Goal: Find specific page/section: Find specific page/section

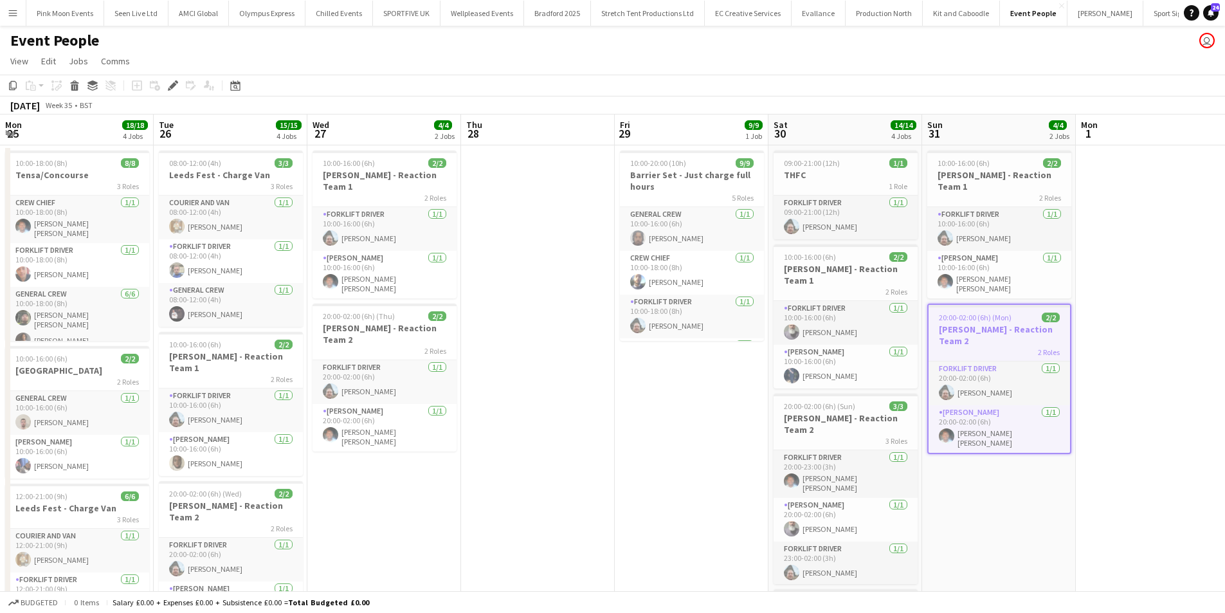
scroll to position [31, 0]
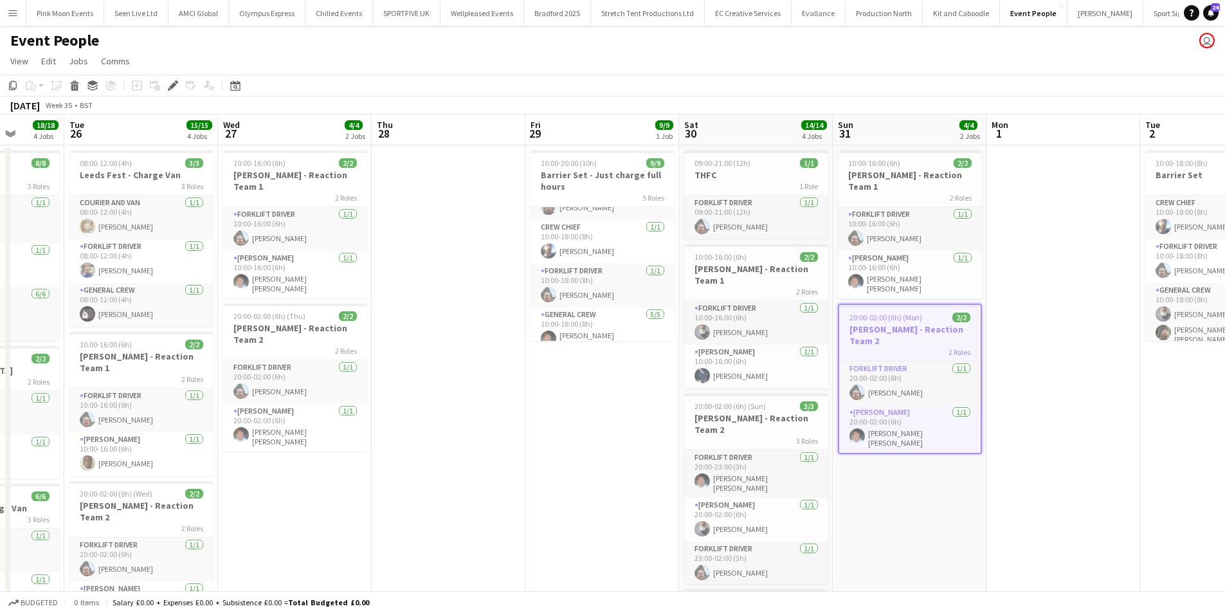
drag, startPoint x: 749, startPoint y: 478, endPoint x: 1041, endPoint y: 469, distance: 292.1
click at [1041, 469] on app-calendar-viewport "Sun 24 Mon 25 18/18 4 Jobs Tue 26 15/15 4 Jobs Wed 27 4/4 2 Jobs Thu 28 Fri 29 …" at bounding box center [612, 487] width 1225 height 747
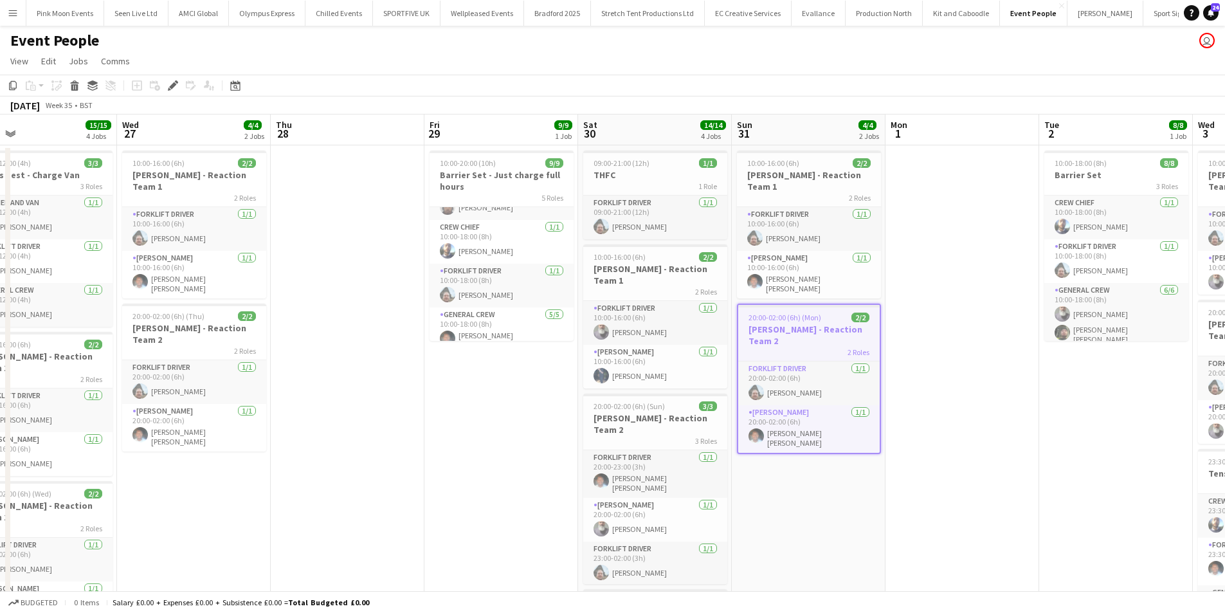
drag, startPoint x: 791, startPoint y: 503, endPoint x: 723, endPoint y: 507, distance: 68.3
click at [718, 507] on app-calendar-viewport "Sat 23 4/4 2 Jobs Sun 24 Mon 25 18/18 4 Jobs Tue 26 15/15 4 Jobs Wed 27 4/4 2 J…" at bounding box center [612, 487] width 1225 height 747
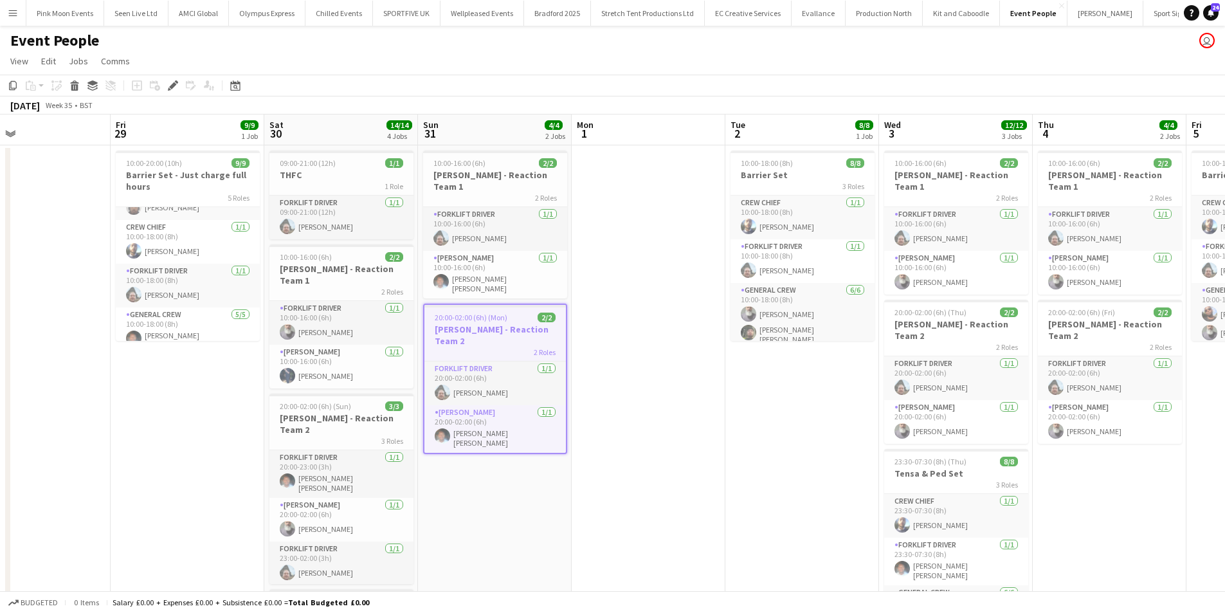
drag, startPoint x: 807, startPoint y: 496, endPoint x: 691, endPoint y: 490, distance: 116.5
click at [691, 490] on app-calendar-viewport "Mon 25 18/18 4 Jobs Tue 26 15/15 4 Jobs Wed 27 4/4 2 Jobs Thu 28 Fri 29 9/9 1 J…" at bounding box center [612, 487] width 1225 height 747
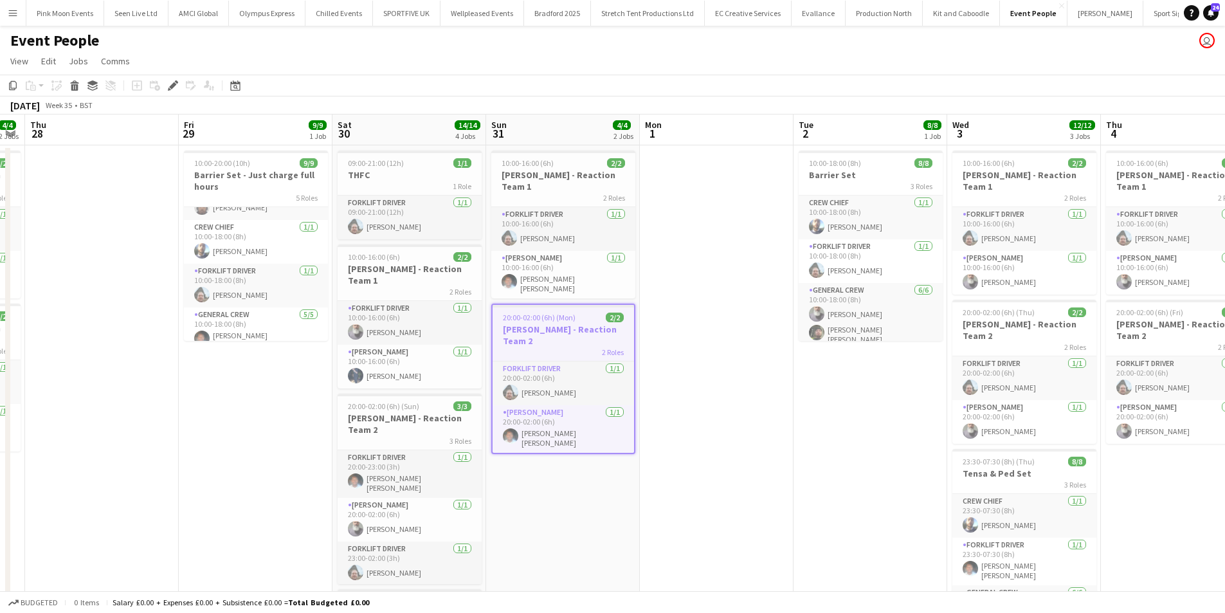
drag, startPoint x: 731, startPoint y: 473, endPoint x: 643, endPoint y: 480, distance: 88.3
click at [643, 479] on app-calendar-viewport "Mon 25 18/18 4 Jobs Tue 26 15/15 4 Jobs Wed 27 4/4 2 Jobs Thu 28 Fri 29 9/9 1 J…" at bounding box center [612, 487] width 1225 height 747
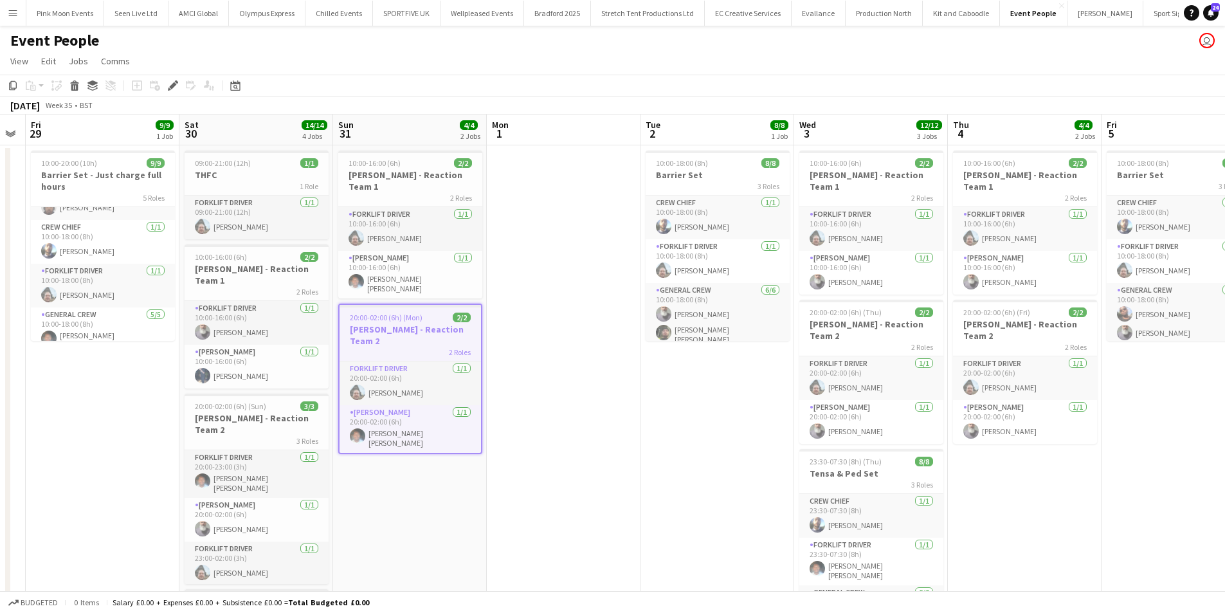
drag, startPoint x: 714, startPoint y: 503, endPoint x: 584, endPoint y: 505, distance: 129.3
click at [584, 505] on app-calendar-viewport "Tue 26 15/15 4 Jobs Wed 27 4/4 2 Jobs Thu 28 Fri 29 9/9 1 Job Sat 30 14/14 4 Jo…" at bounding box center [612, 487] width 1225 height 747
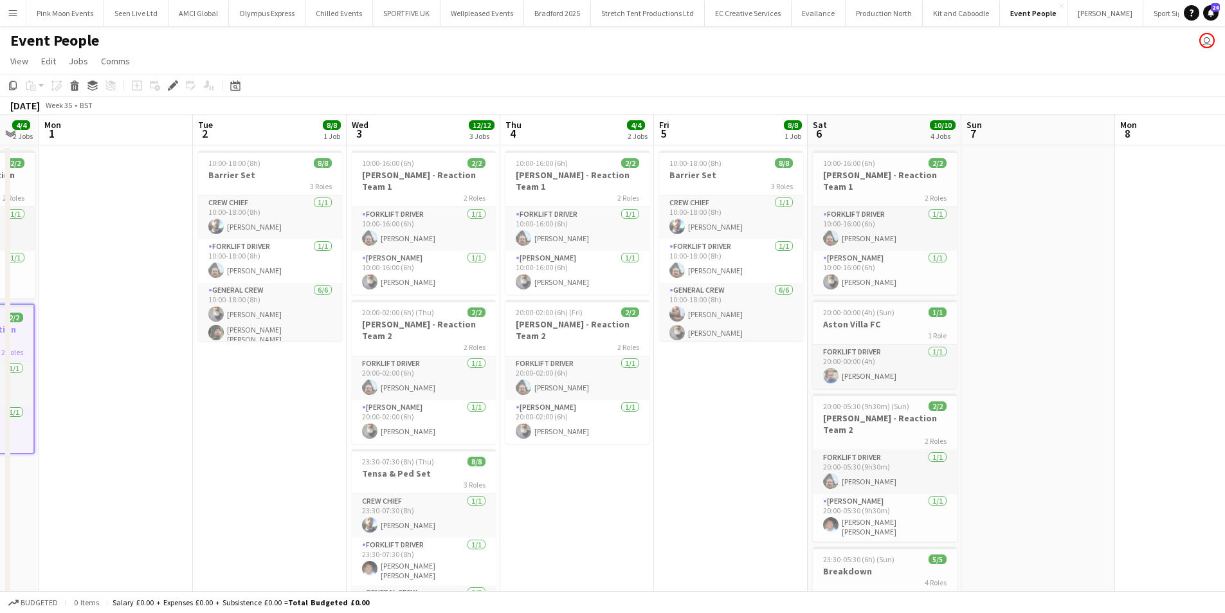
scroll to position [0, 437]
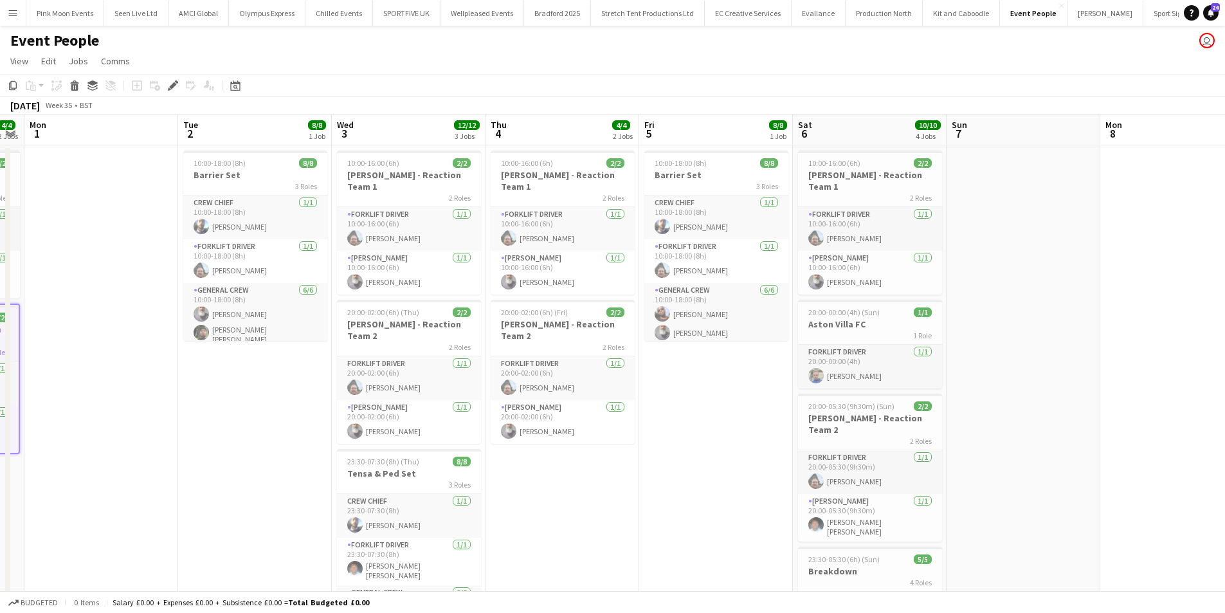
drag, startPoint x: 616, startPoint y: 544, endPoint x: 623, endPoint y: 539, distance: 8.4
click at [614, 544] on app-calendar-viewport "Fri 29 9/9 1 Job Sat 30 14/14 4 Jobs Sun 31 4/4 2 Jobs Mon 1 Tue 2 8/8 1 Job We…" at bounding box center [612, 487] width 1225 height 747
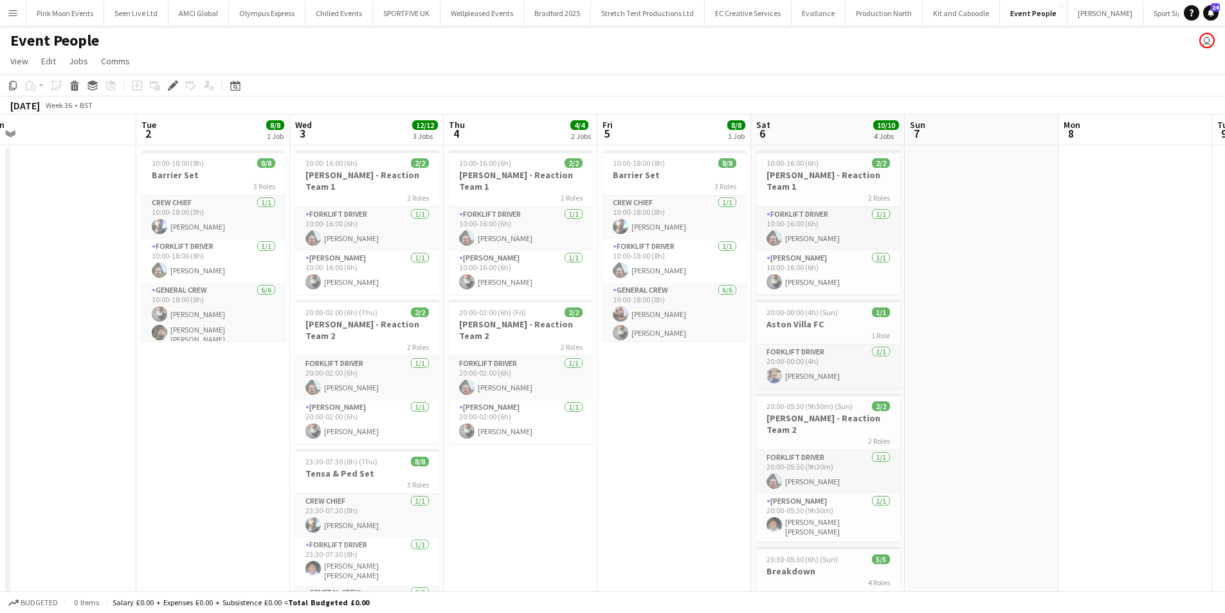
scroll to position [0, 324]
drag, startPoint x: 1002, startPoint y: 446, endPoint x: 1050, endPoint y: 428, distance: 50.9
click at [1050, 428] on app-calendar-viewport "Sat 30 14/14 4 Jobs Sun 31 4/4 2 Jobs Mon 1 Tue 2 8/8 1 Job Wed 3 12/12 3 Jobs …" at bounding box center [612, 487] width 1225 height 747
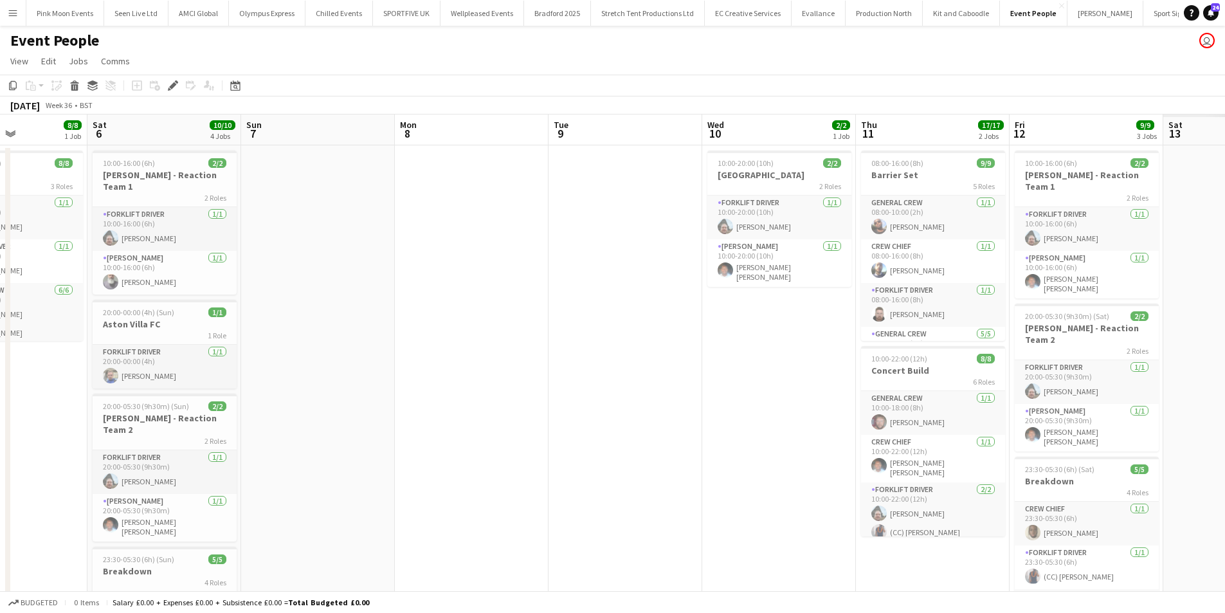
scroll to position [0, 478]
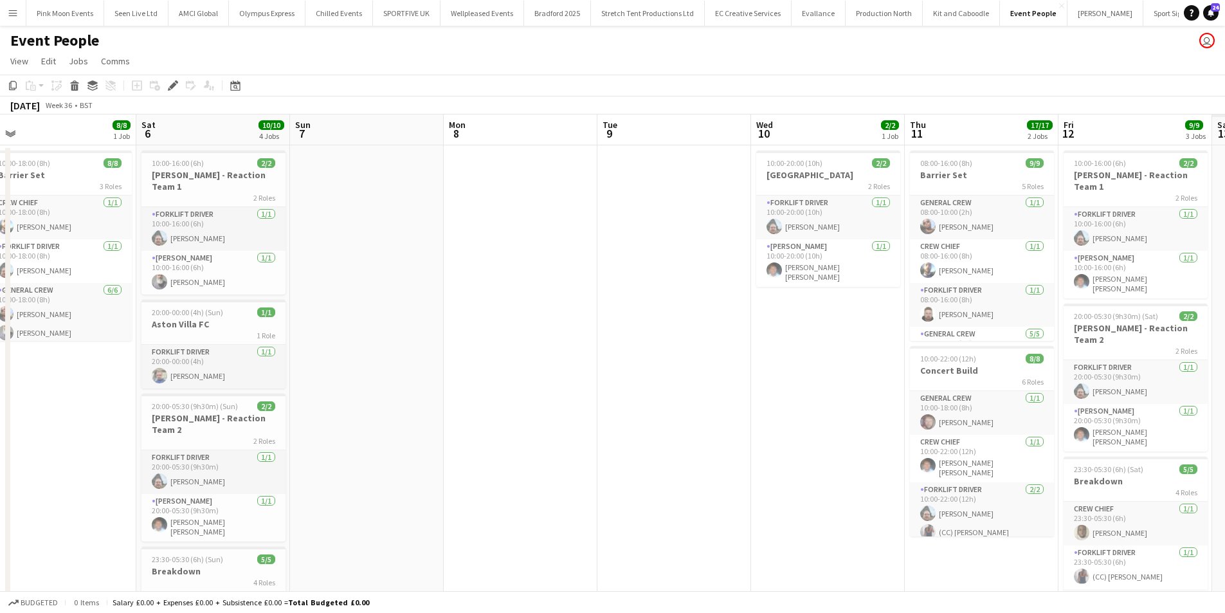
drag, startPoint x: 986, startPoint y: 324, endPoint x: 224, endPoint y: 532, distance: 790.6
click at [224, 532] on app-calendar-viewport "Tue 2 8/8 1 Job Wed 3 12/12 3 Jobs Thu 4 4/4 2 Jobs Fri 5 8/8 1 Job Sat 6 10/10…" at bounding box center [612, 487] width 1225 height 747
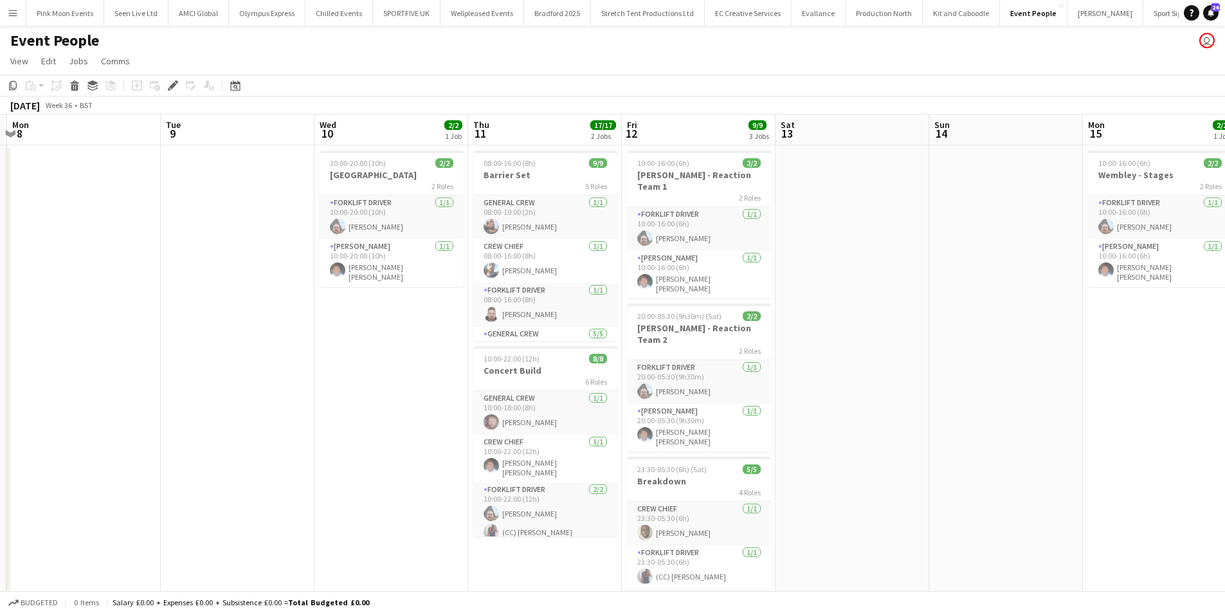
drag, startPoint x: 633, startPoint y: 471, endPoint x: 350, endPoint y: 505, distance: 285.0
click at [350, 505] on app-calendar-viewport "Fri 5 8/8 1 Job Sat 6 10/10 4 Jobs Sun 7 Mon 8 Tue 9 Wed 10 2/2 1 Job Thu 11 17…" at bounding box center [612, 487] width 1225 height 747
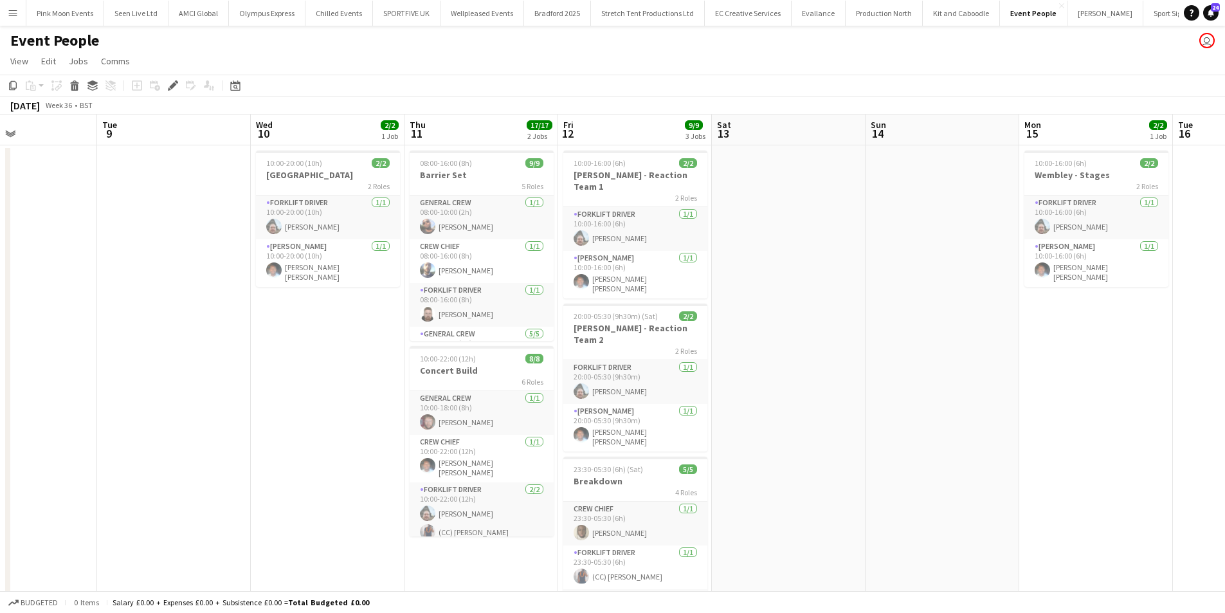
drag, startPoint x: 968, startPoint y: 377, endPoint x: 752, endPoint y: 442, distance: 226.2
click at [752, 442] on app-calendar-viewport "Sat 6 10/10 4 Jobs Sun 7 Mon 8 Tue 9 Wed 10 2/2 1 Job Thu 11 17/17 2 Jobs Fri 1…" at bounding box center [612, 487] width 1225 height 747
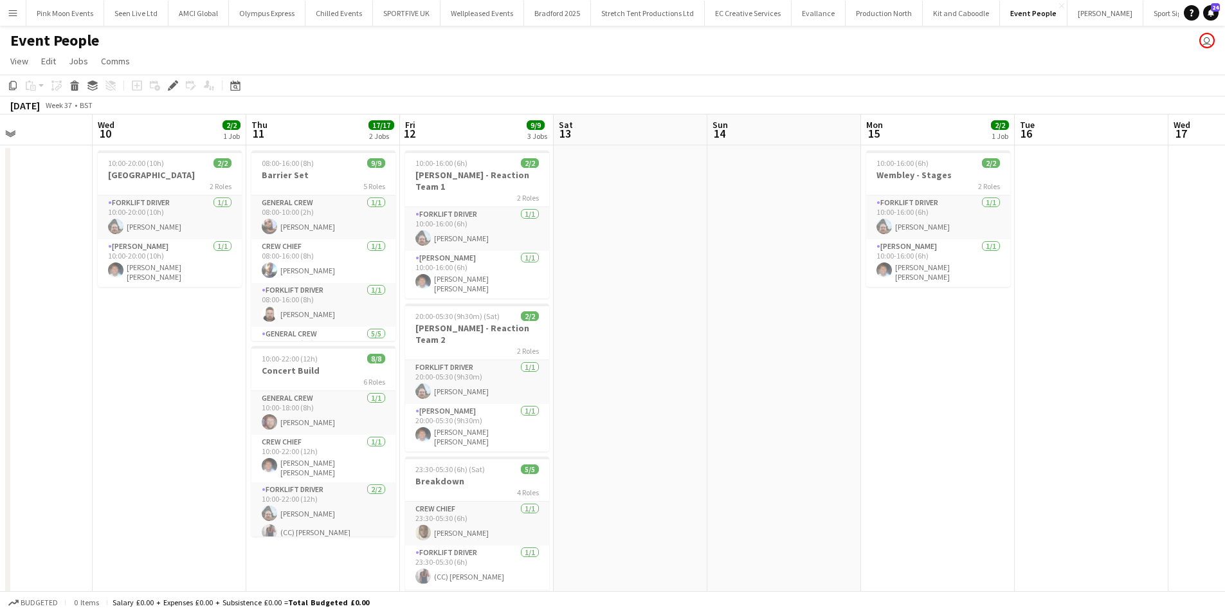
scroll to position [0, 442]
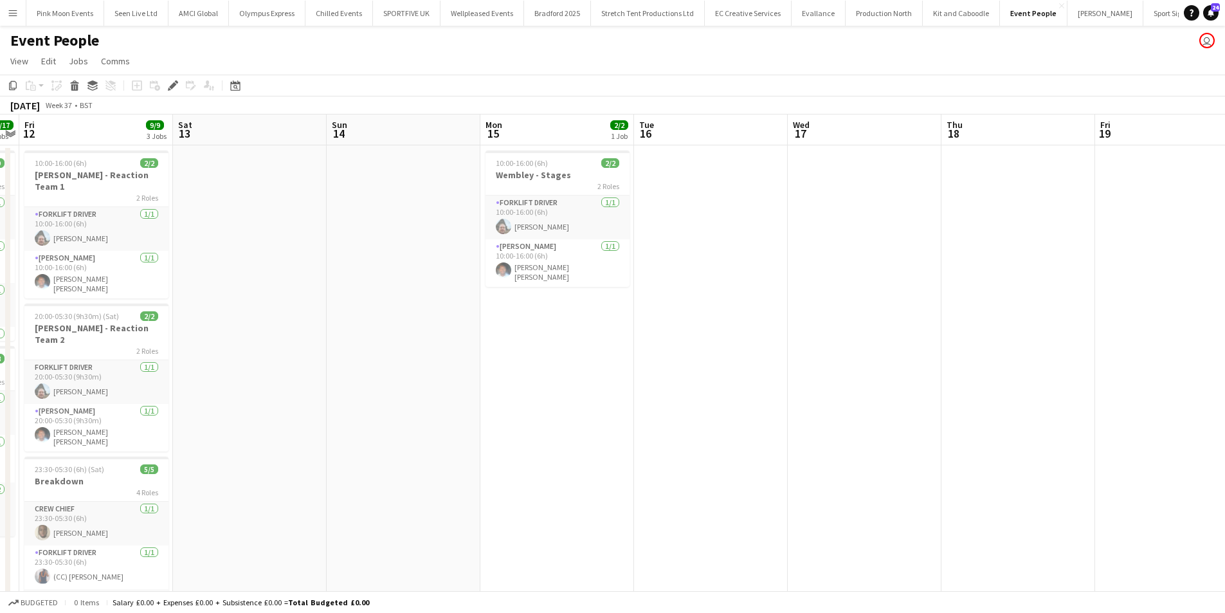
click at [404, 429] on app-calendar-viewport "Tue 9 Wed 10 2/2 1 Job Thu 11 17/17 2 Jobs Fri 12 9/9 3 Jobs Sat 13 Sun 14 Mon …" at bounding box center [612, 487] width 1225 height 747
click at [564, 448] on app-date-cell "10:00-16:00 (6h) 2/2 Wembley - Stages 2 Roles Forklift Driver 1/1 10:00-16:00 (…" at bounding box center [557, 503] width 154 height 716
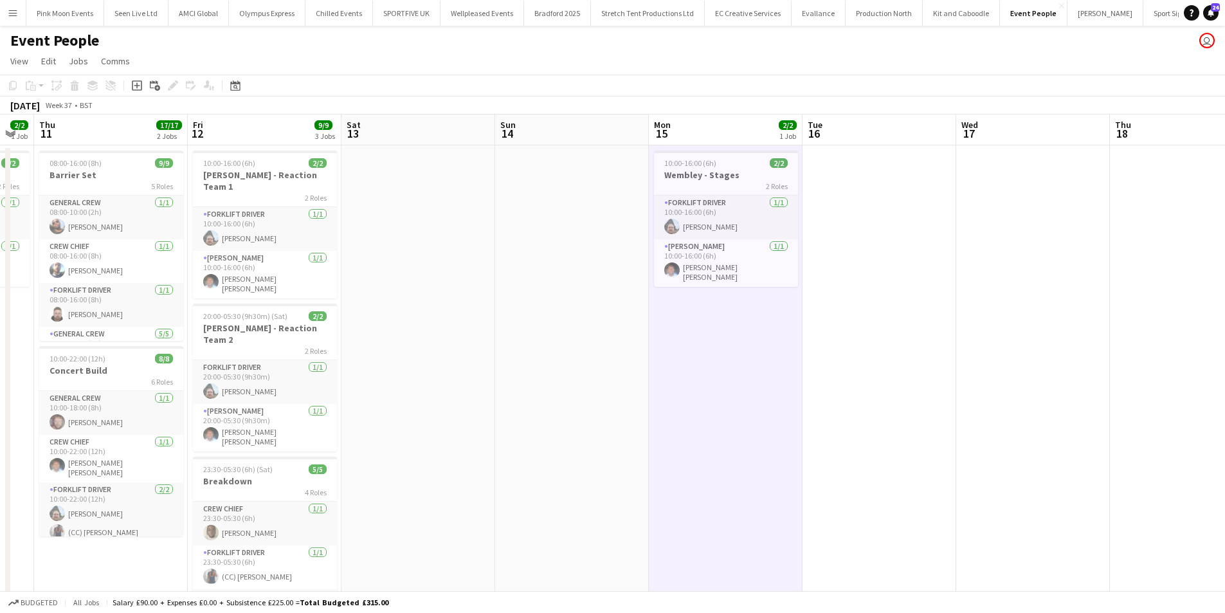
scroll to position [0, 361]
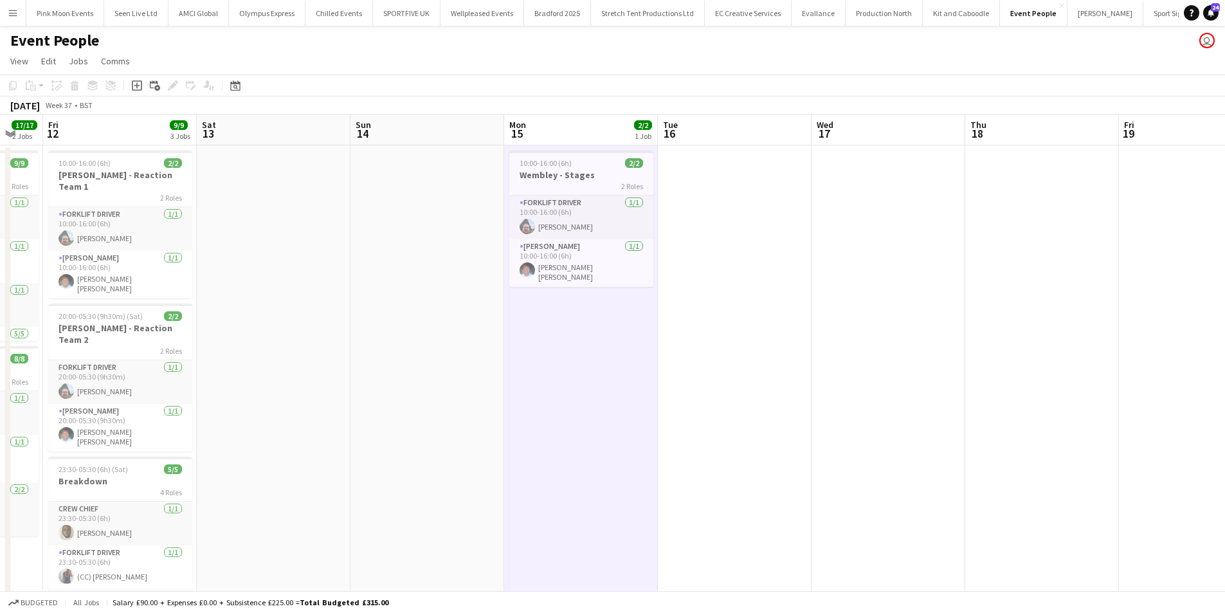
drag, startPoint x: 471, startPoint y: 464, endPoint x: 613, endPoint y: 464, distance: 142.7
click at [490, 503] on app-calendar-viewport "Tue 9 Wed 10 2/2 1 Job Thu 11 17/17 2 Jobs Fri 12 9/9 3 Jobs Sat 13 Sun 14 Mon …" at bounding box center [612, 487] width 1225 height 747
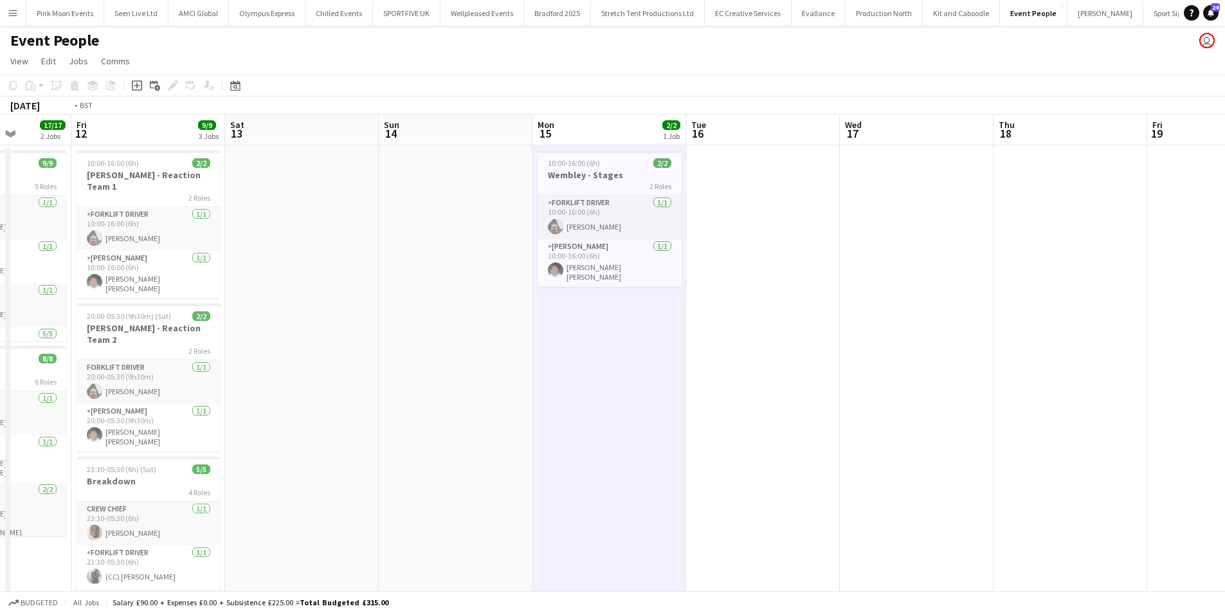
drag, startPoint x: 732, startPoint y: 433, endPoint x: 226, endPoint y: 455, distance: 505.9
click at [226, 455] on app-calendar-viewport "Tue 9 Wed 10 2/2 1 Job Thu 11 17/17 2 Jobs Fri 12 9/9 3 Jobs Sat 13 Sun 14 Mon …" at bounding box center [612, 487] width 1225 height 747
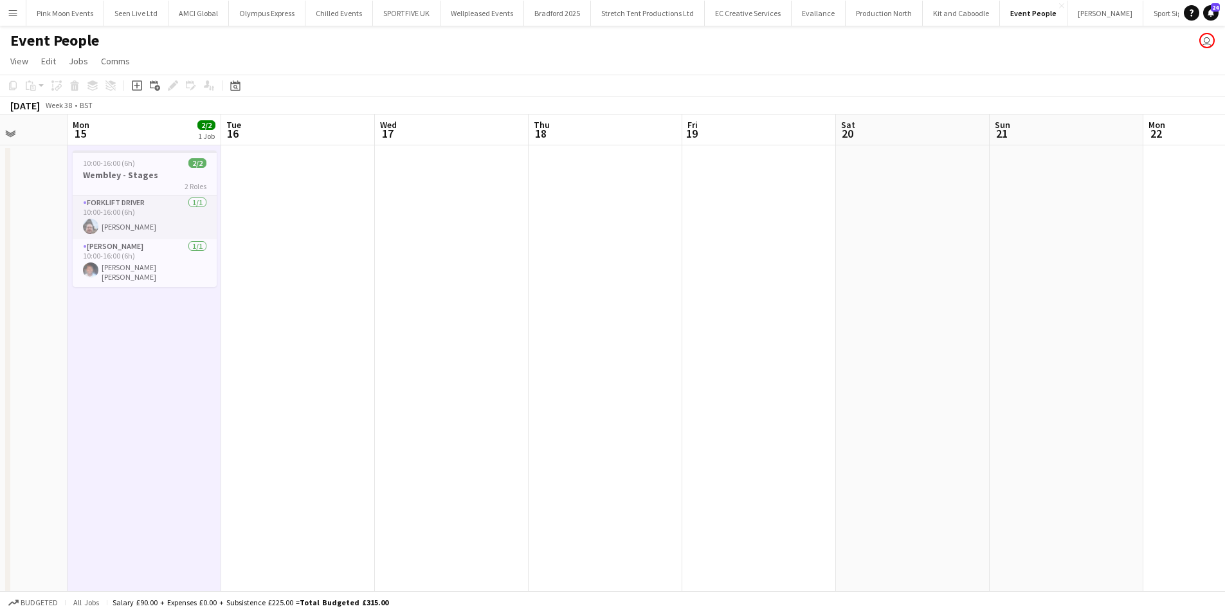
drag, startPoint x: 926, startPoint y: 417, endPoint x: 322, endPoint y: 422, distance: 604.5
click at [226, 444] on app-calendar-viewport "Fri 12 9/9 3 Jobs Sat 13 Sun 14 Mon 15 2/2 1 Job Tue 16 Wed 17 Thu 18 Fri 19 Sa…" at bounding box center [612, 487] width 1225 height 747
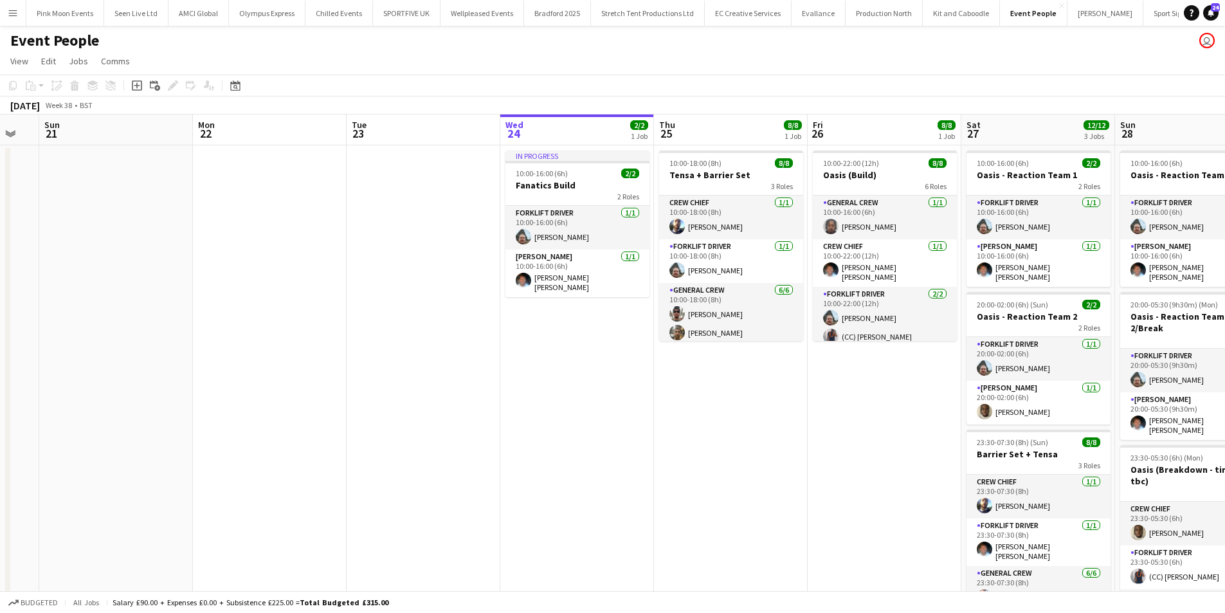
scroll to position [0, 423]
drag, startPoint x: 882, startPoint y: 419, endPoint x: 732, endPoint y: 436, distance: 151.5
click at [732, 436] on app-calendar-viewport "Thu 18 Fri 19 Sat 20 Sun 21 Mon 22 Tue 23 Wed 24 2/2 1 Job Thu 25 8/8 1 Job Fri…" at bounding box center [612, 487] width 1225 height 747
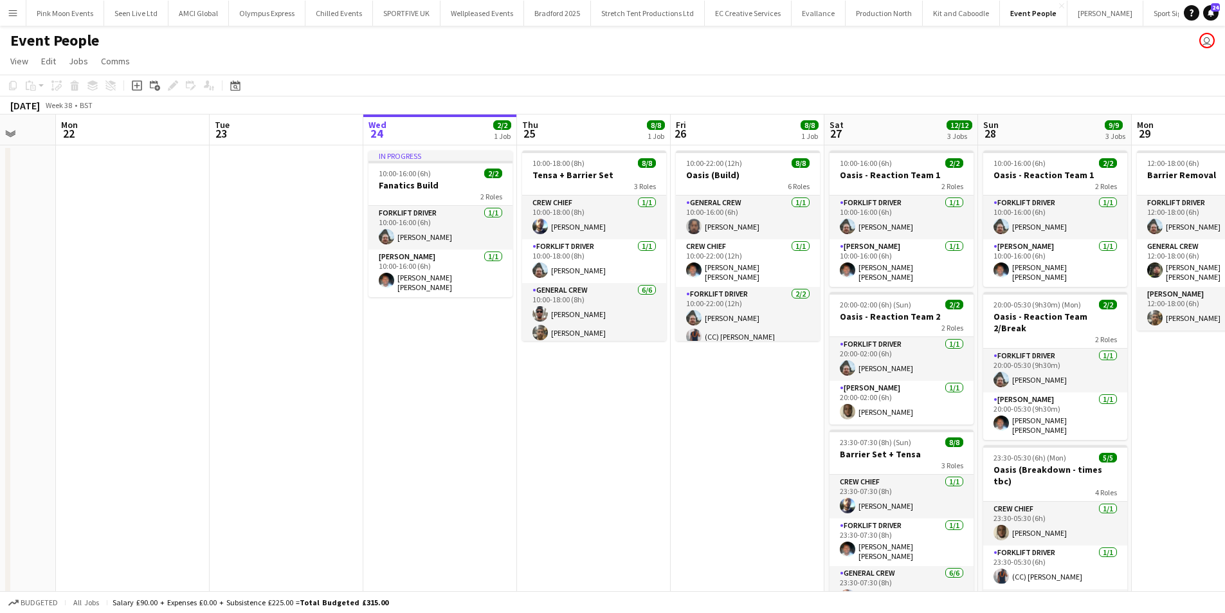
drag, startPoint x: 750, startPoint y: 435, endPoint x: 614, endPoint y: 448, distance: 136.2
click at [614, 448] on app-calendar-viewport "Fri 19 Sat 20 Sun 21 Mon 22 Tue 23 Wed 24 2/2 1 Job Thu 25 8/8 1 Job Fri 26 8/8…" at bounding box center [612, 487] width 1225 height 747
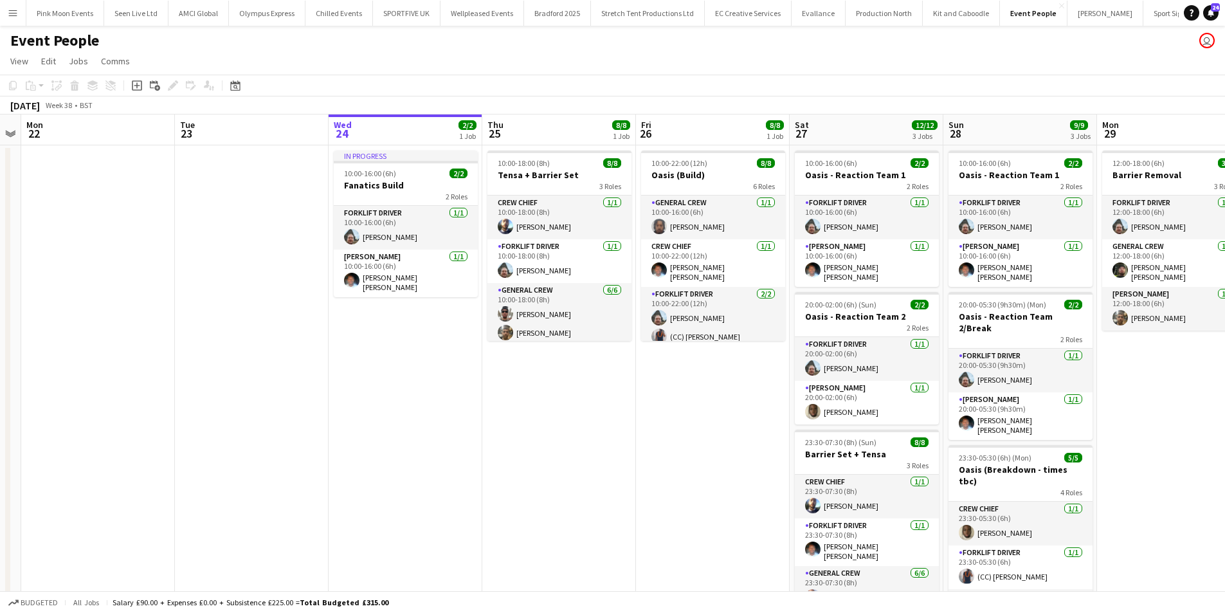
scroll to position [0, 448]
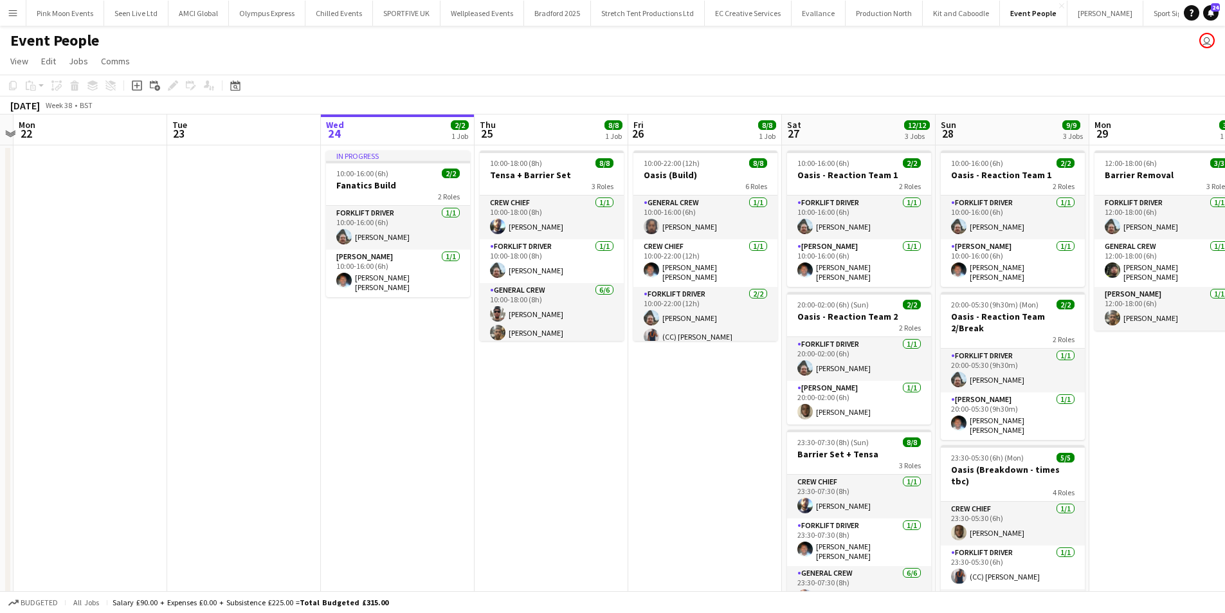
drag, startPoint x: 662, startPoint y: 435, endPoint x: 619, endPoint y: 448, distance: 44.3
click at [619, 448] on app-calendar-viewport "Fri 19 Sat 20 Sun 21 Mon 22 Tue 23 Wed 24 2/2 1 Job Thu 25 8/8 1 Job Fri 26 8/8…" at bounding box center [612, 487] width 1225 height 747
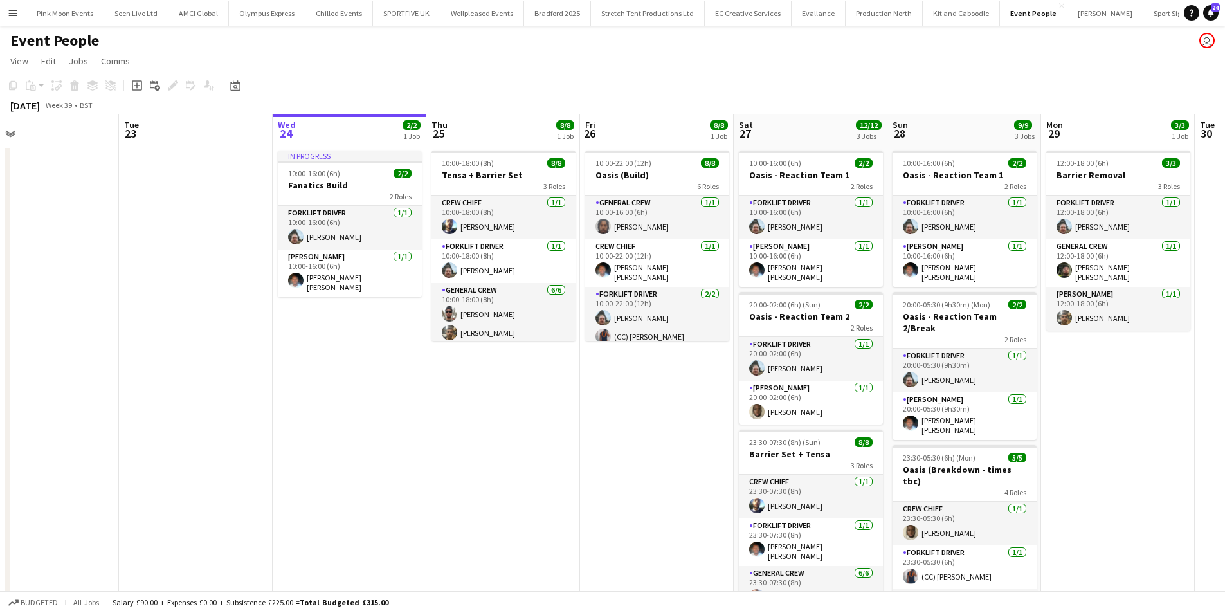
scroll to position [0, 511]
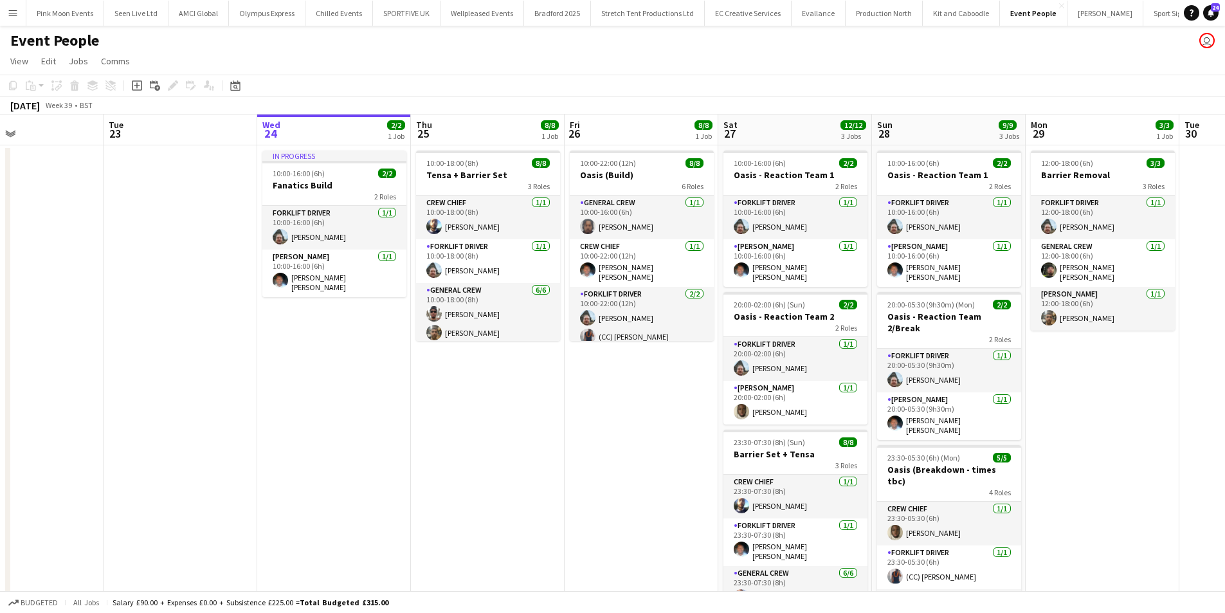
drag, startPoint x: 682, startPoint y: 431, endPoint x: 619, endPoint y: 440, distance: 64.2
click at [619, 440] on app-calendar-viewport "Fri 19 Sat 20 Sun 21 Mon 22 Tue 23 Wed 24 2/2 1 Job Thu 25 8/8 1 Job Fri 26 8/8…" at bounding box center [612, 487] width 1225 height 747
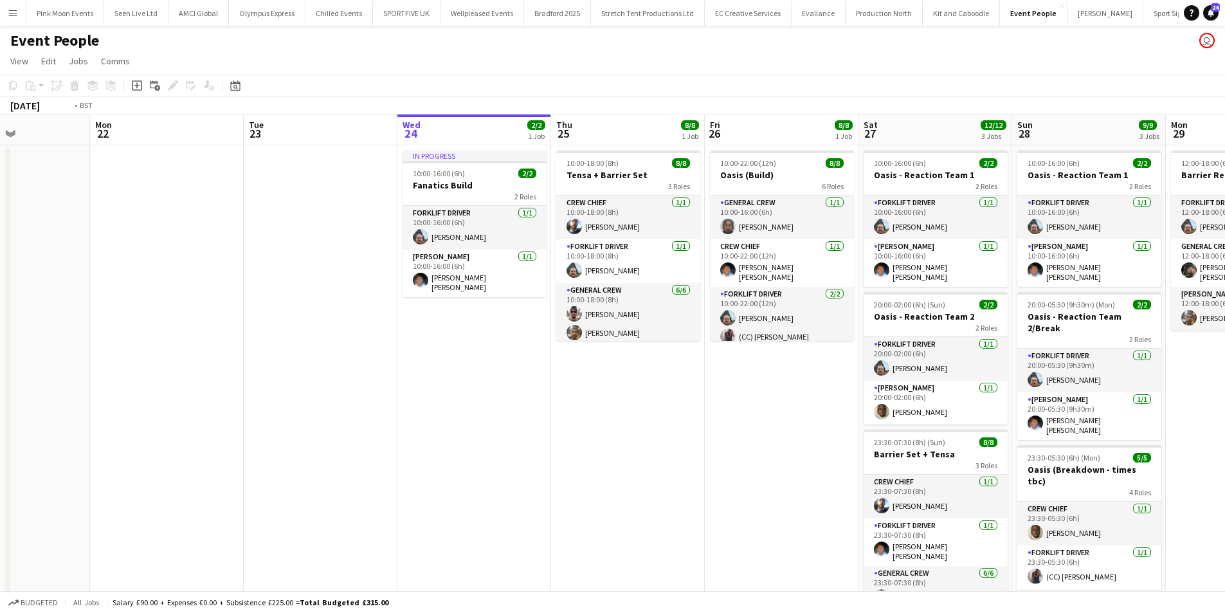
drag, startPoint x: 500, startPoint y: 466, endPoint x: 648, endPoint y: 420, distance: 155.4
click at [648, 420] on app-calendar-viewport "Fri 19 Sat 20 Sun 21 Mon 22 Tue 23 Wed 24 2/2 1 Job Thu 25 8/8 1 Job Fri 26 8/8…" at bounding box center [612, 487] width 1225 height 747
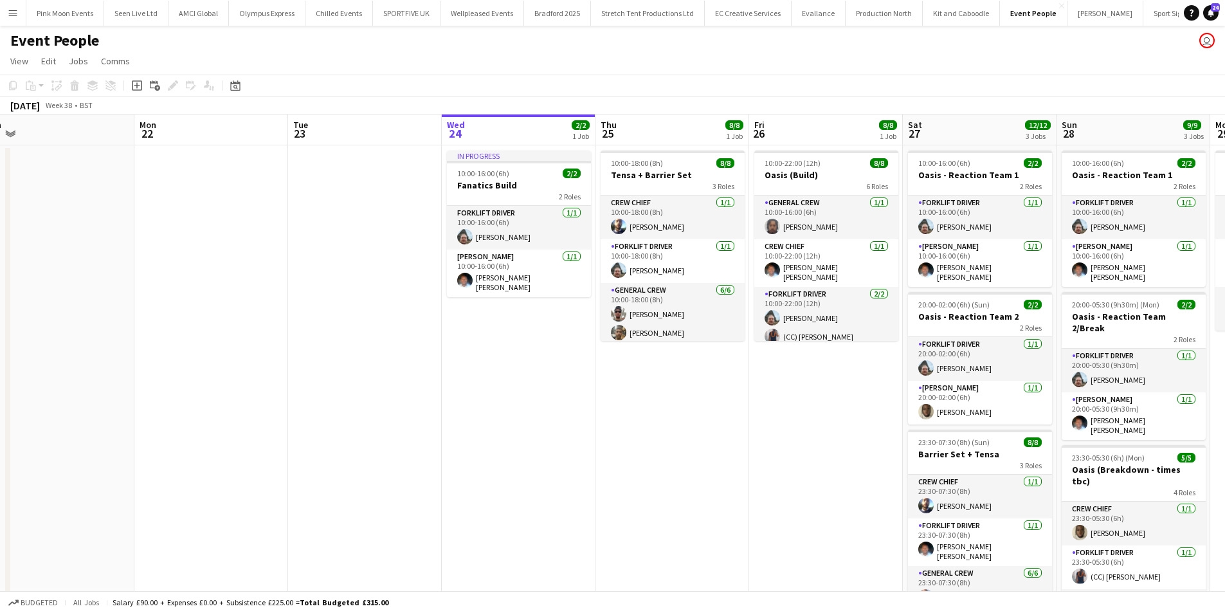
drag, startPoint x: 534, startPoint y: 455, endPoint x: 882, endPoint y: 431, distance: 348.7
click at [885, 431] on app-calendar-viewport "Fri 19 Sat 20 Sun 21 Mon 22 Tue 23 Wed 24 2/2 1 Job Thu 25 8/8 1 Job Fri 26 8/8…" at bounding box center [612, 487] width 1225 height 747
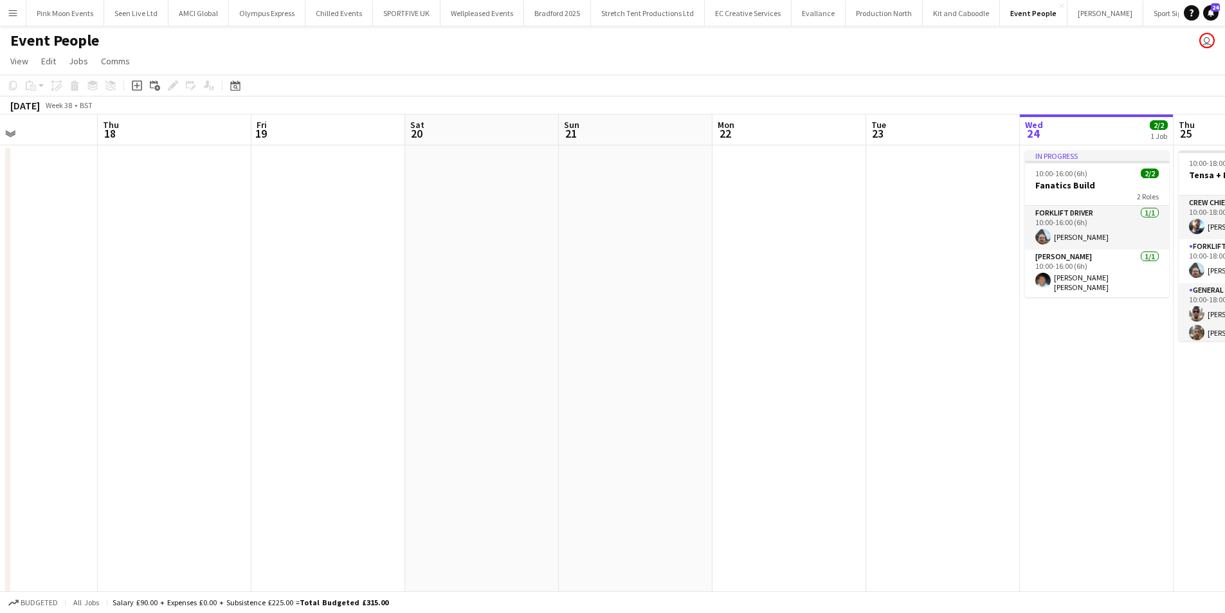
drag, startPoint x: 675, startPoint y: 468, endPoint x: 861, endPoint y: 468, distance: 185.8
click at [861, 468] on app-calendar-viewport "Mon 15 2/2 1 Job Tue 16 Wed 17 Thu 18 Fri 19 Sat 20 Sun 21 Mon 22 Tue 23 Wed 24…" at bounding box center [612, 487] width 1225 height 747
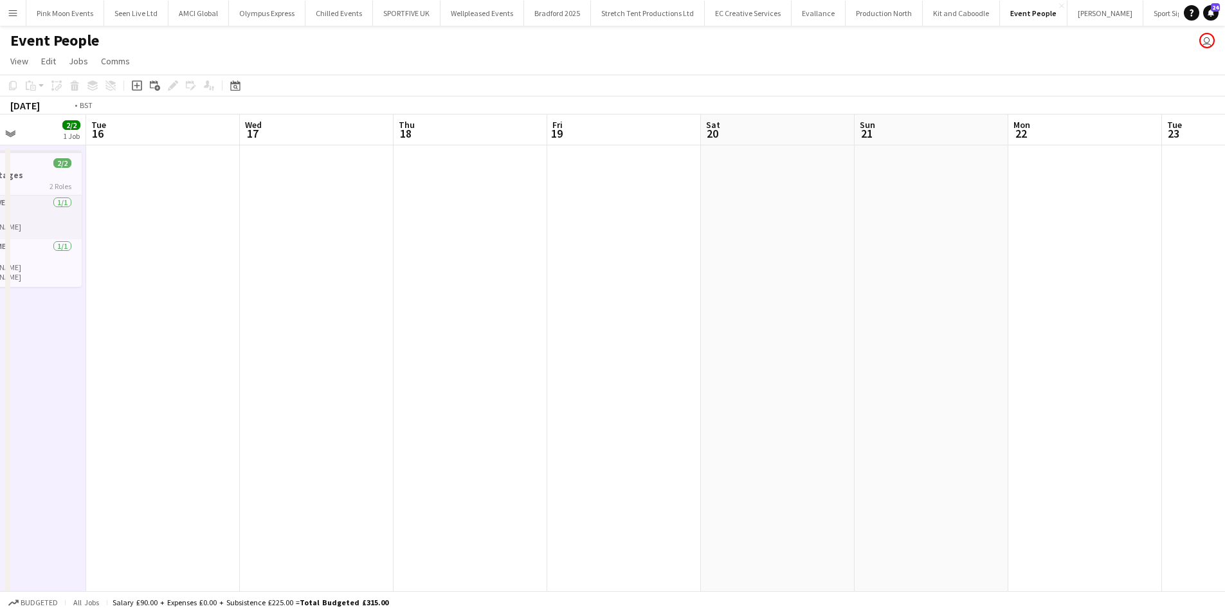
drag, startPoint x: 610, startPoint y: 401, endPoint x: 784, endPoint y: 361, distance: 178.8
click at [784, 361] on app-calendar-viewport "Sun 14 Mon 15 2/2 1 Job Tue 16 Wed 17 Thu 18 Fri 19 Sat 20 Sun 21 Mon 22 Tue 23…" at bounding box center [612, 487] width 1225 height 747
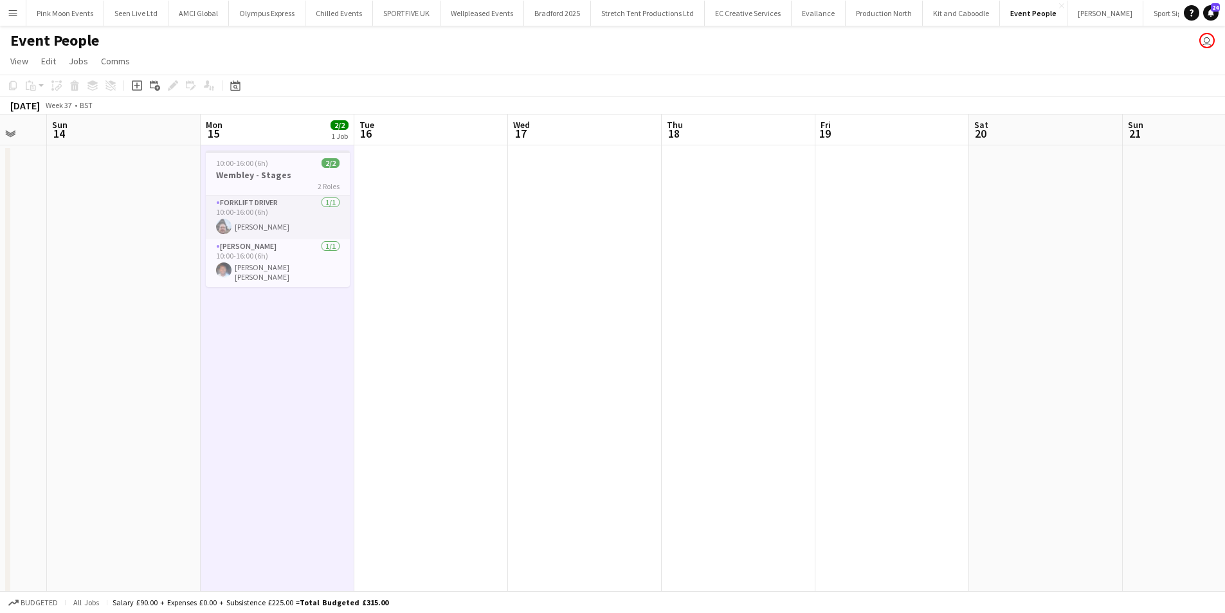
drag, startPoint x: 1078, startPoint y: 433, endPoint x: 1195, endPoint y: 437, distance: 116.4
click at [1170, 437] on app-calendar-viewport "Thu 11 17/17 2 Jobs Fri 12 9/9 3 Jobs Sat 13 Sun 14 Mon 15 2/2 1 Job Tue 16 Wed…" at bounding box center [612, 487] width 1225 height 747
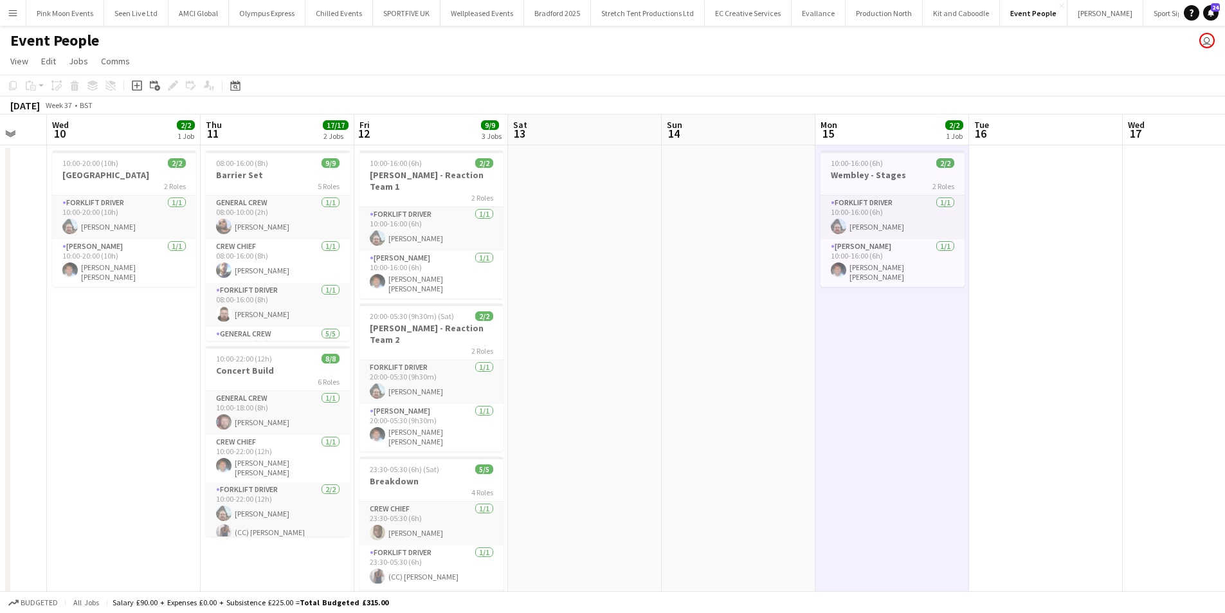
scroll to position [0, 323]
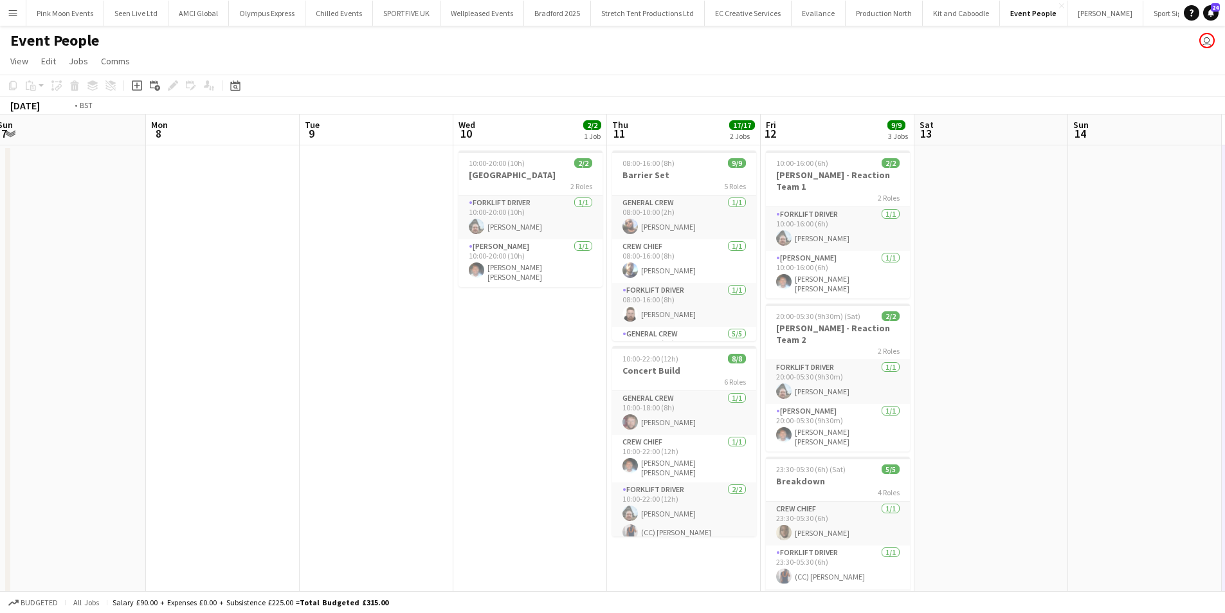
drag, startPoint x: 261, startPoint y: 412, endPoint x: 1234, endPoint y: 421, distance: 972.9
click at [1224, 421] on html "Menu Boards Boards Boards All jobs Status Workforce Workforce My Workforce Recr…" at bounding box center [612, 441] width 1225 height 883
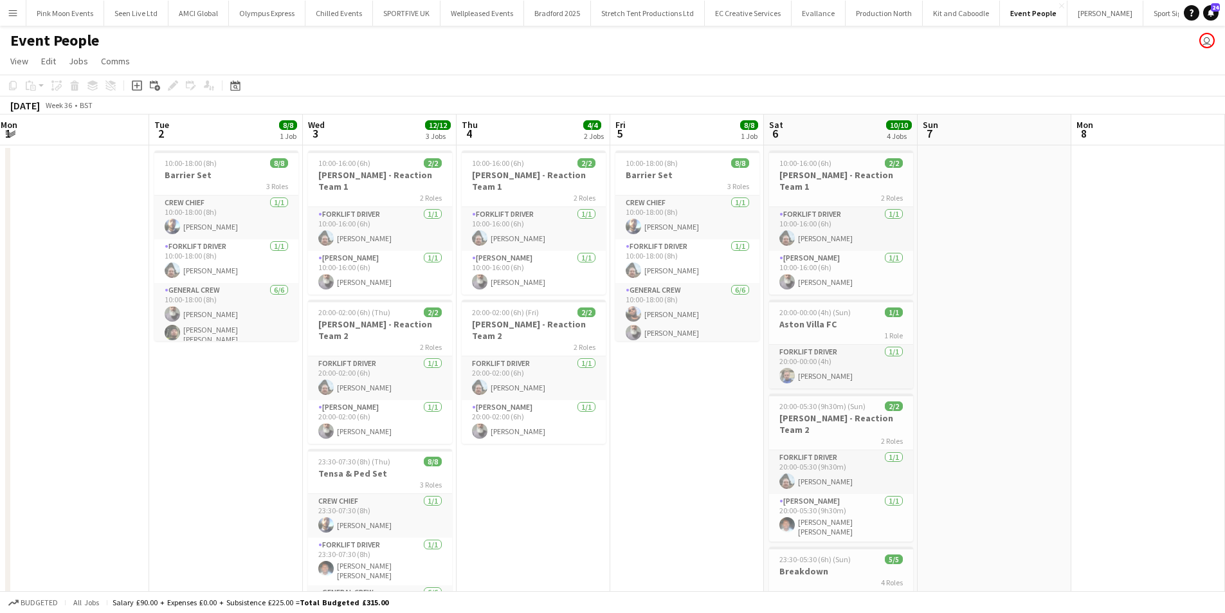
scroll to position [0, 308]
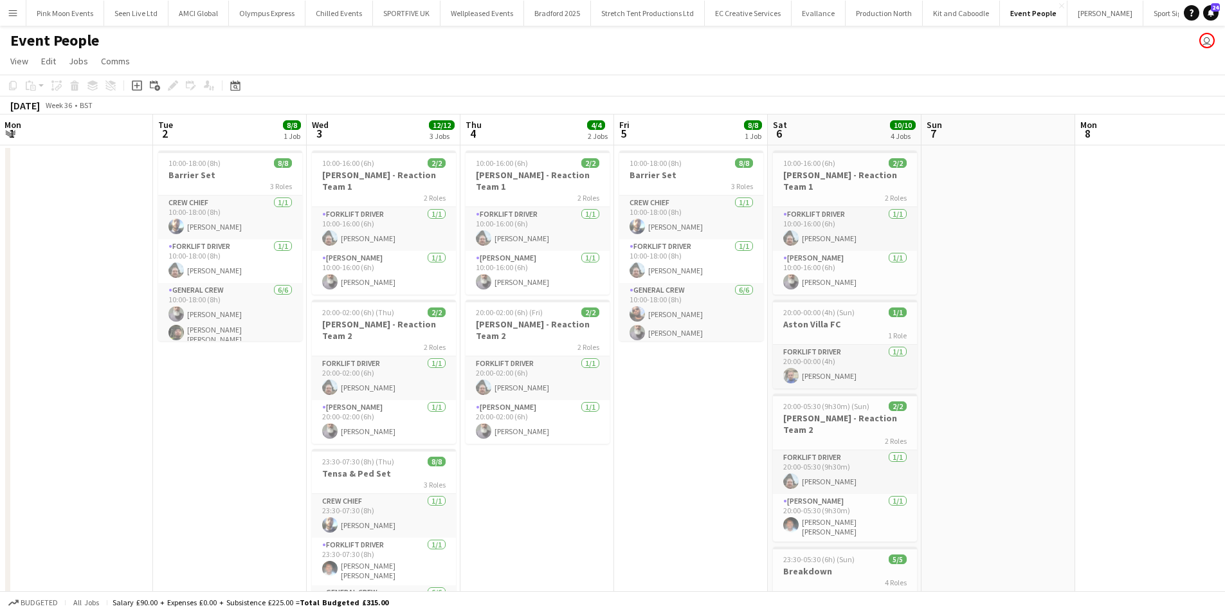
drag, startPoint x: 177, startPoint y: 437, endPoint x: 492, endPoint y: 408, distance: 315.8
click at [492, 408] on app-calendar-viewport "Sat 30 14/14 4 Jobs Sun 31 4/4 2 Jobs Mon 1 Tue 2 8/8 1 Job Wed 3 12/12 3 Jobs …" at bounding box center [612, 487] width 1225 height 747
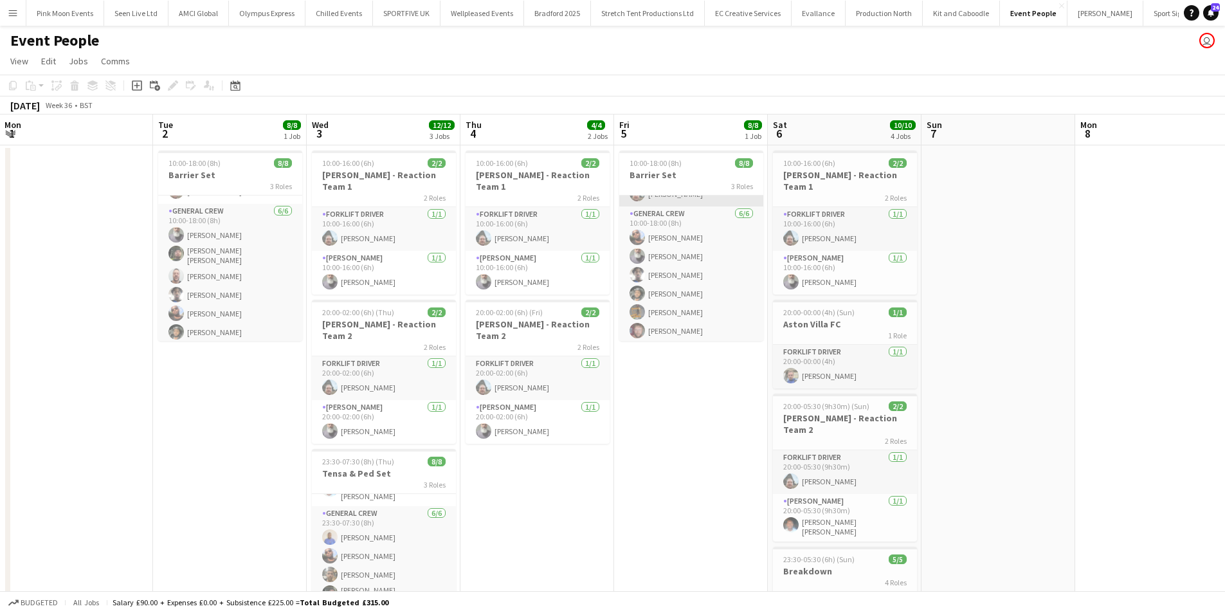
scroll to position [79, 0]
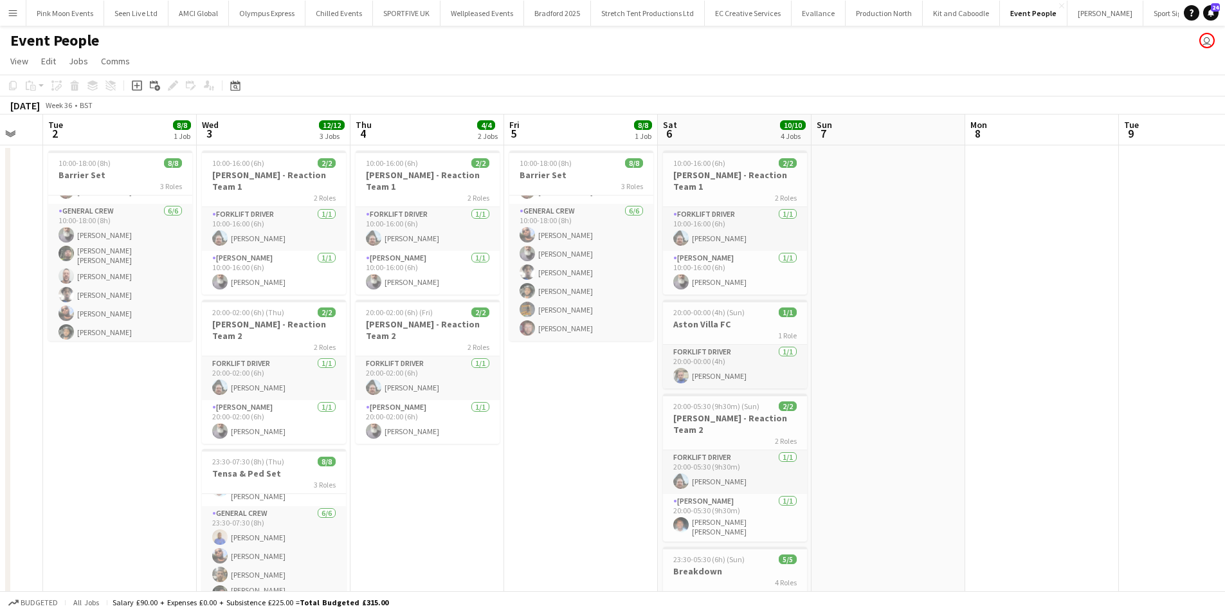
drag, startPoint x: 994, startPoint y: 363, endPoint x: 864, endPoint y: 374, distance: 130.3
click at [864, 374] on app-calendar-viewport "Sat 30 14/14 4 Jobs Sun 31 4/4 2 Jobs Mon 1 Tue 2 8/8 1 Job Wed 3 12/12 3 Jobs …" at bounding box center [612, 487] width 1225 height 747
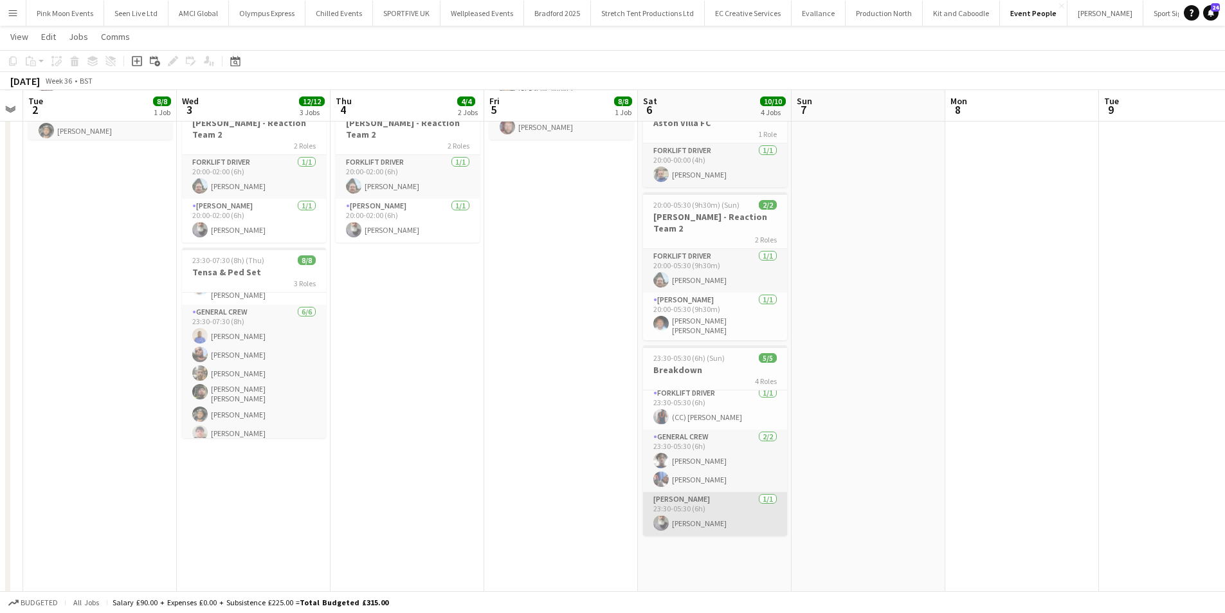
scroll to position [193, 0]
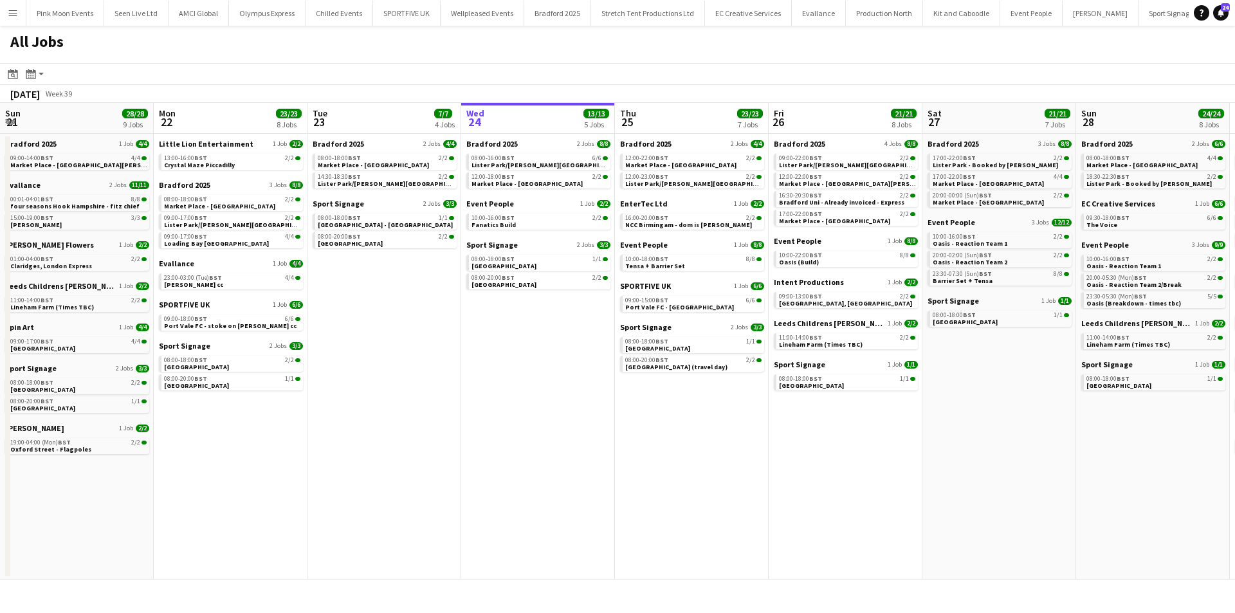
scroll to position [0, 307]
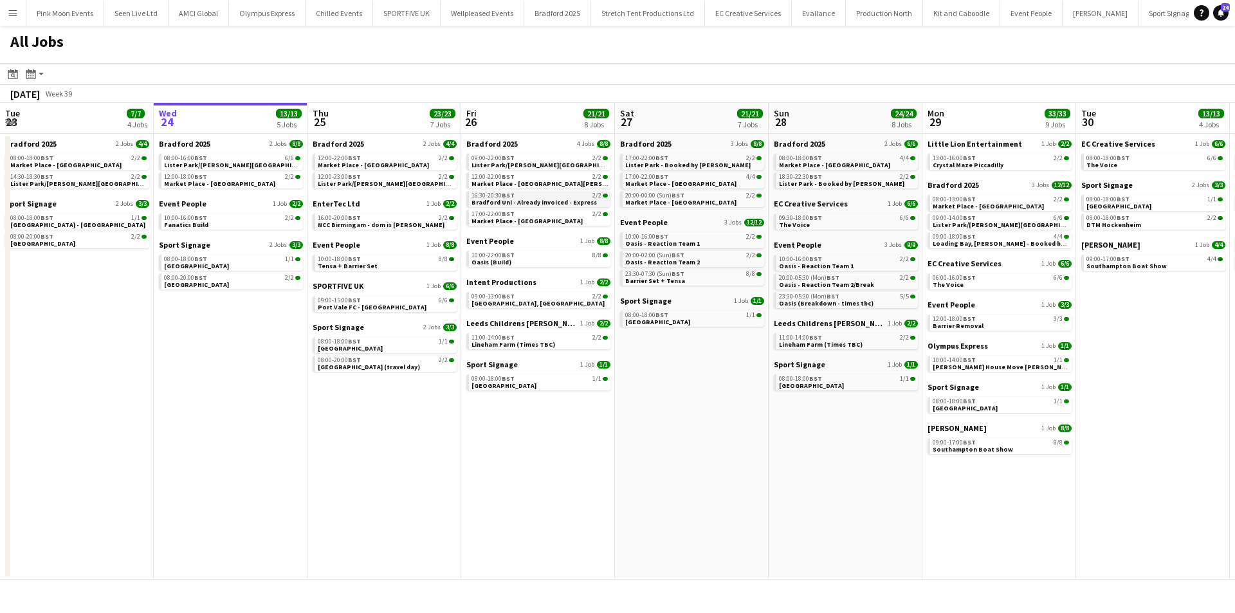
click at [556, 198] on span "Bradford Uni - Already invoiced - Express" at bounding box center [533, 202] width 125 height 8
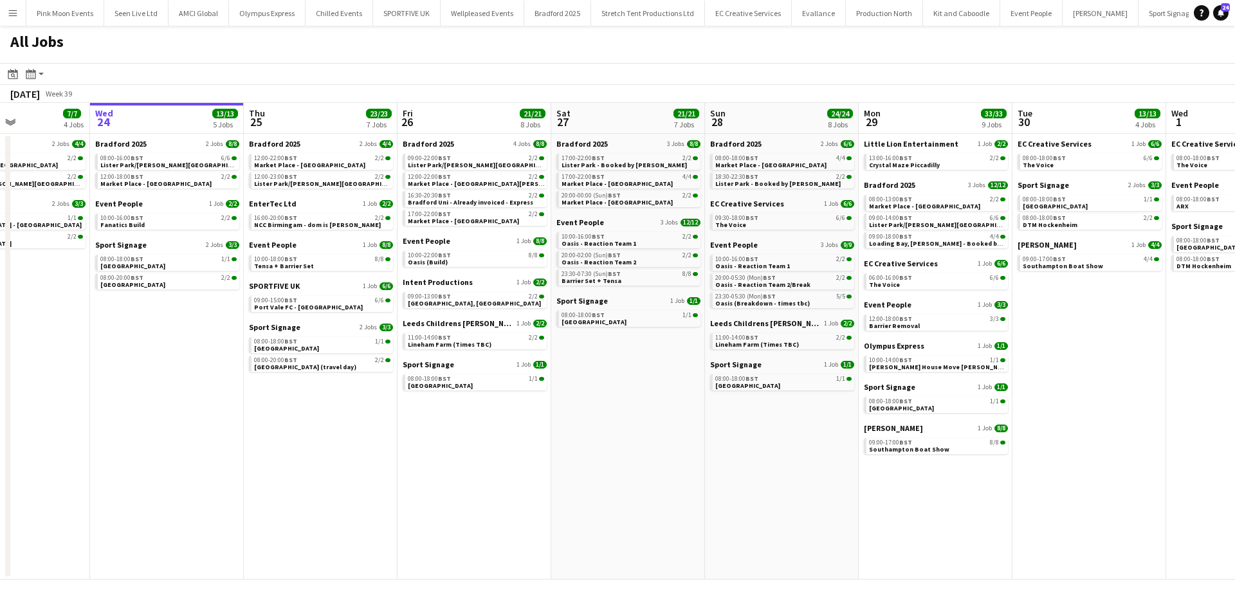
drag, startPoint x: 729, startPoint y: 457, endPoint x: 648, endPoint y: 457, distance: 81.0
click at [648, 457] on app-calendar-viewport "Sun 21 28/28 9 Jobs Mon 22 23/23 8 Jobs Tue 23 7/7 4 Jobs Wed 24 13/13 5 Jobs T…" at bounding box center [617, 341] width 1235 height 476
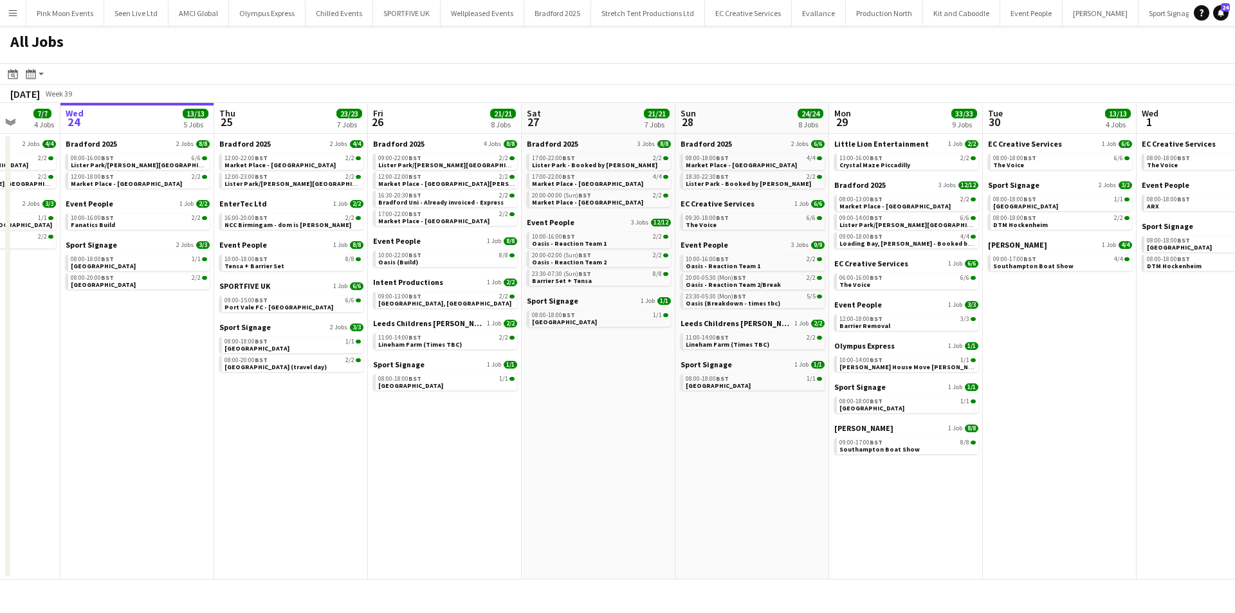
drag, startPoint x: 648, startPoint y: 456, endPoint x: 604, endPoint y: 455, distance: 43.7
click at [590, 456] on app-calendar-viewport "Sun 21 28/28 9 Jobs Mon 22 23/23 8 Jobs Tue 23 7/7 4 Jobs Wed 24 13/13 5 Jobs T…" at bounding box center [617, 341] width 1235 height 476
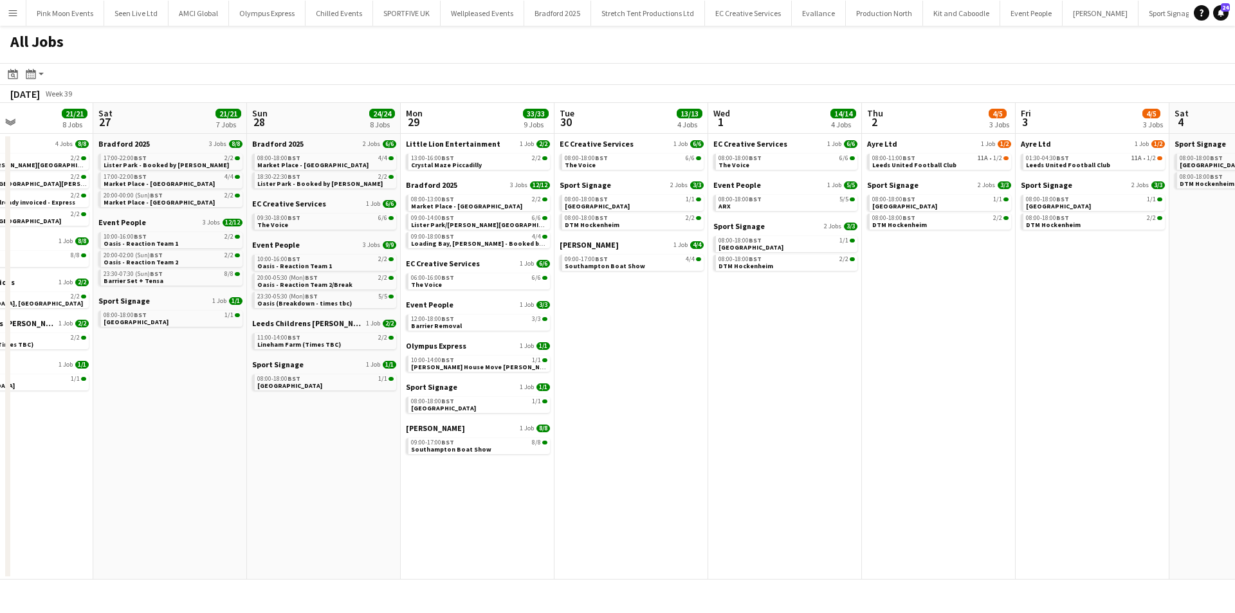
drag, startPoint x: 769, startPoint y: 415, endPoint x: 387, endPoint y: 415, distance: 381.9
click at [387, 415] on app-calendar-viewport "Tue 23 7/7 4 Jobs Wed 24 13/13 5 Jobs Thu 25 23/23 7 Jobs Fri 26 21/21 8 Jobs S…" at bounding box center [617, 341] width 1235 height 476
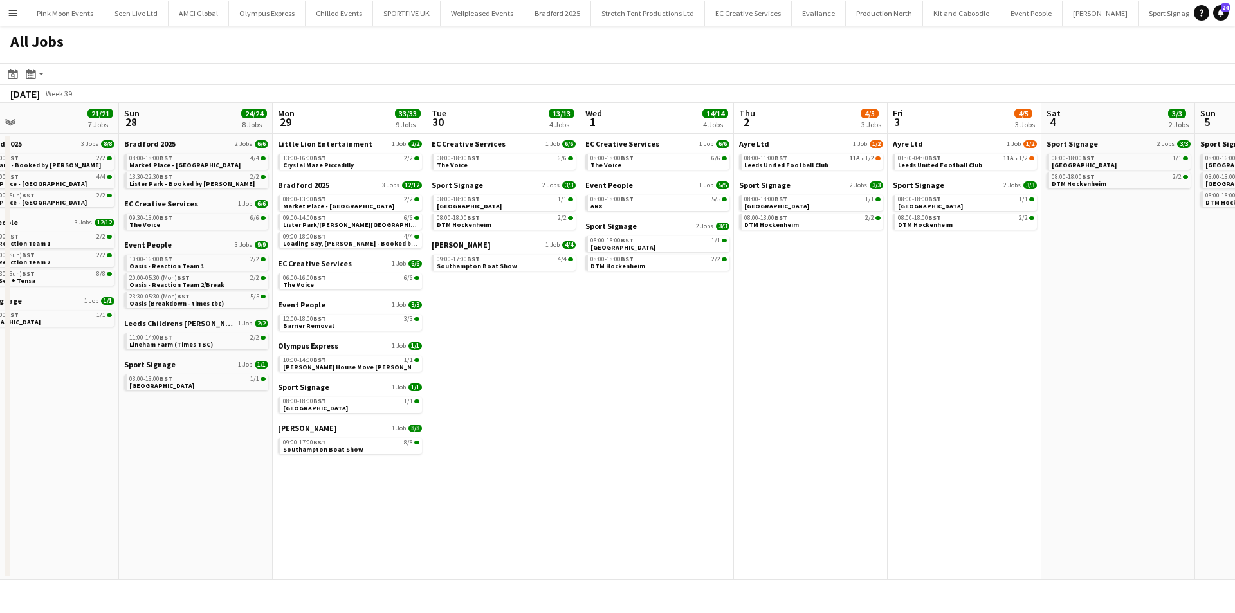
click at [953, 395] on app-calendar-viewport "Tue 23 7/7 4 Jobs Wed 24 13/13 5 Jobs Thu 25 23/23 7 Jobs Fri 26 21/21 8 Jobs S…" at bounding box center [617, 341] width 1235 height 476
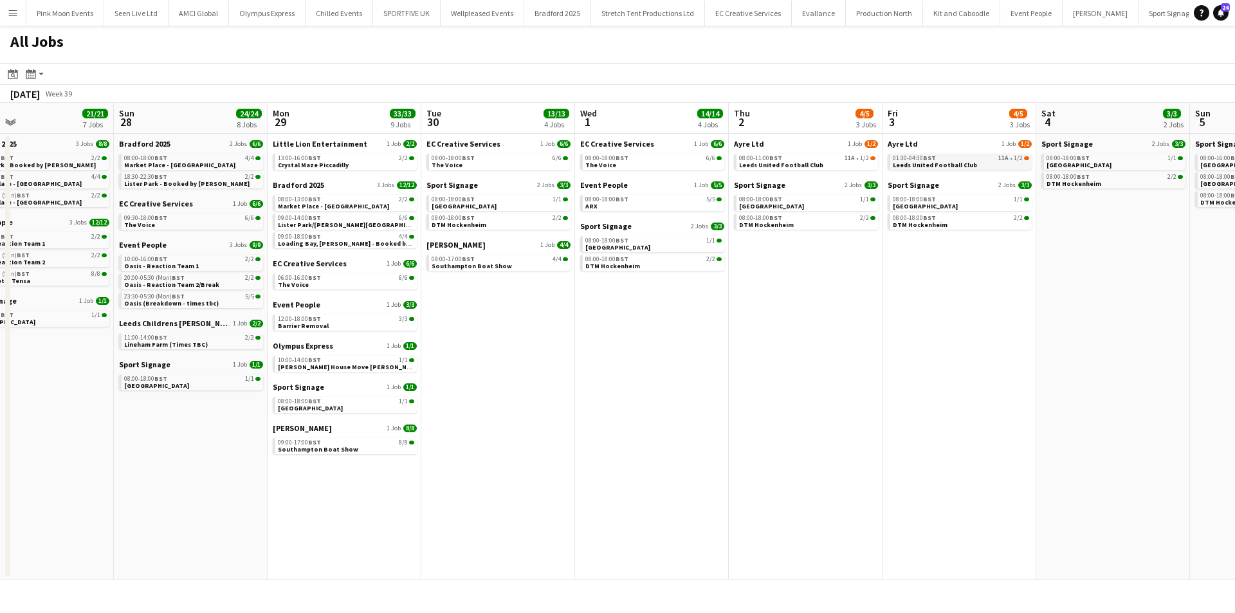
click at [900, 165] on span "Leeds United Football Club" at bounding box center [934, 165] width 84 height 8
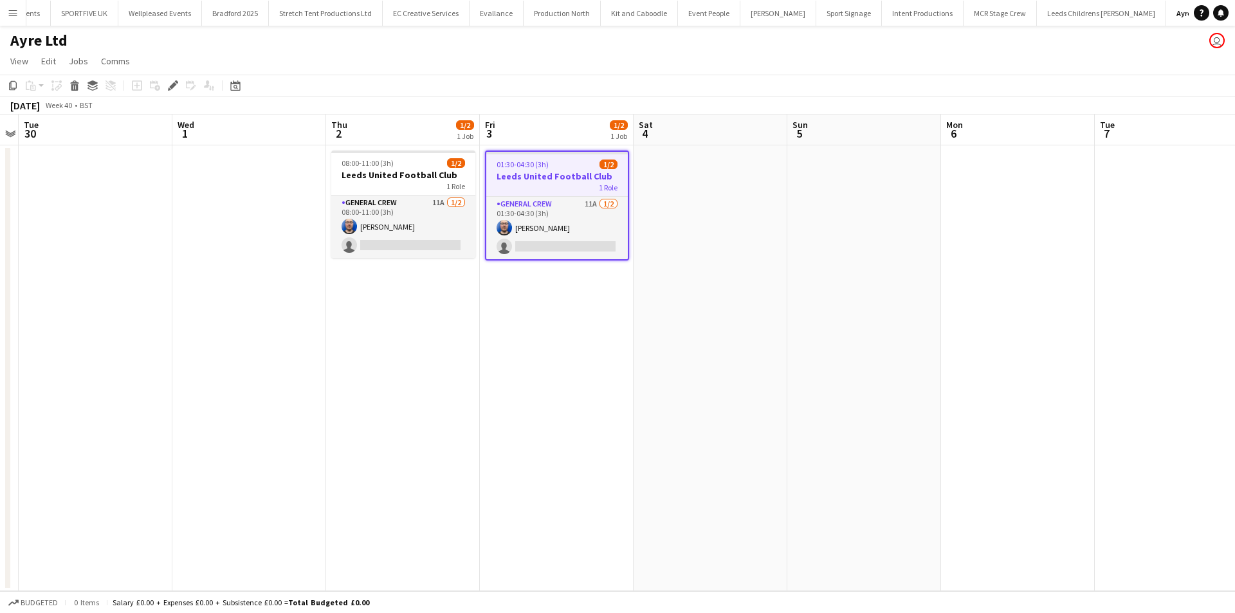
scroll to position [0, 323]
